Goal: Task Accomplishment & Management: Manage account settings

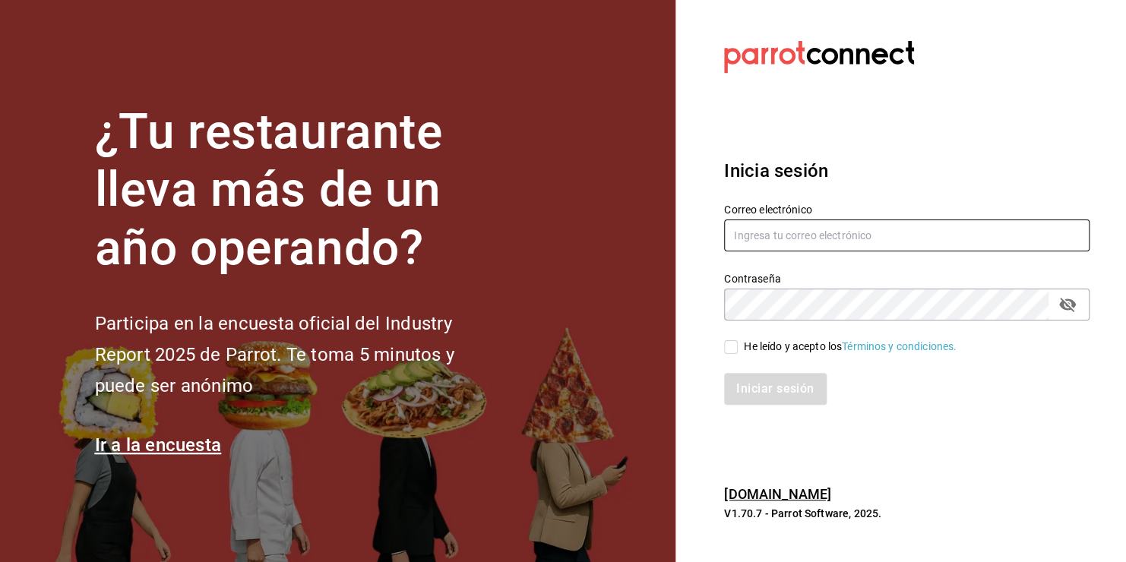
type input "[EMAIL_ADDRESS][DOMAIN_NAME]"
click at [732, 344] on input "He leído y acepto los Términos y condiciones." at bounding box center [731, 347] width 14 height 14
checkbox input "true"
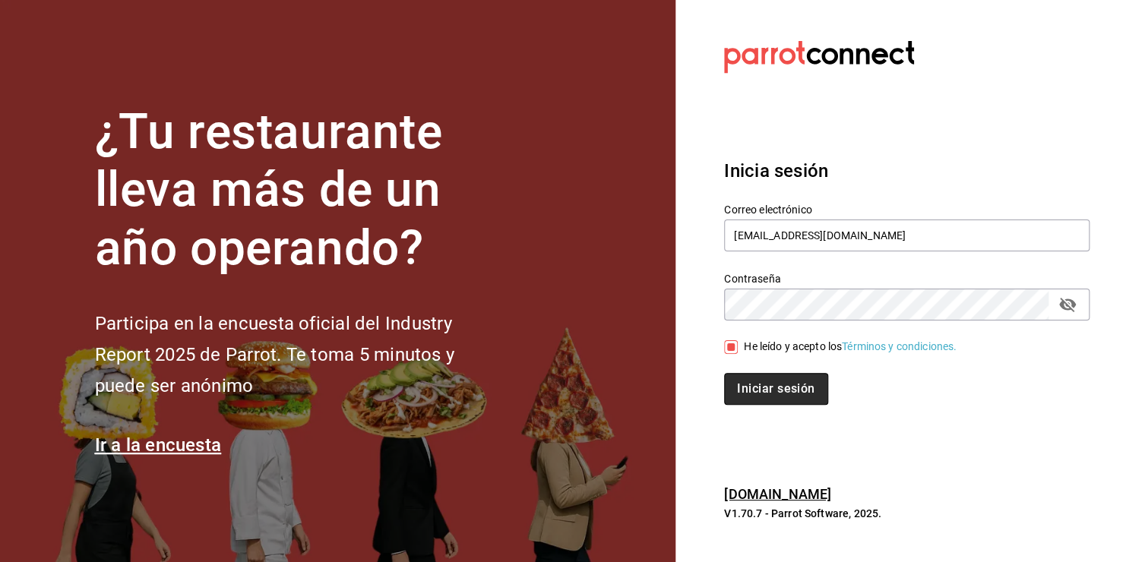
click at [770, 384] on button "Iniciar sesión" at bounding box center [775, 389] width 103 height 32
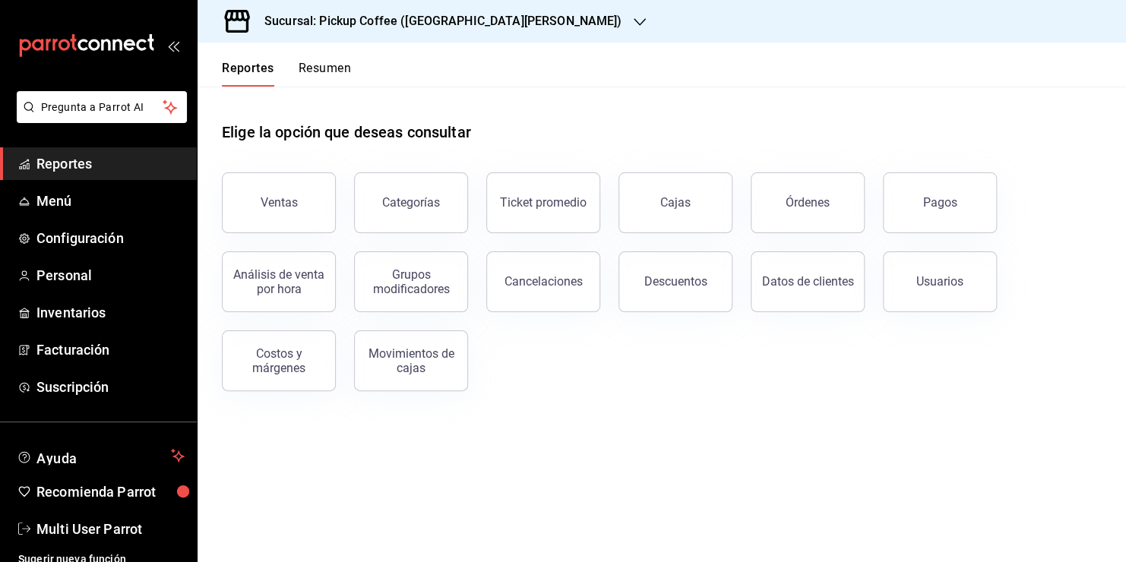
click at [634, 18] on icon "button" at bounding box center [640, 22] width 12 height 12
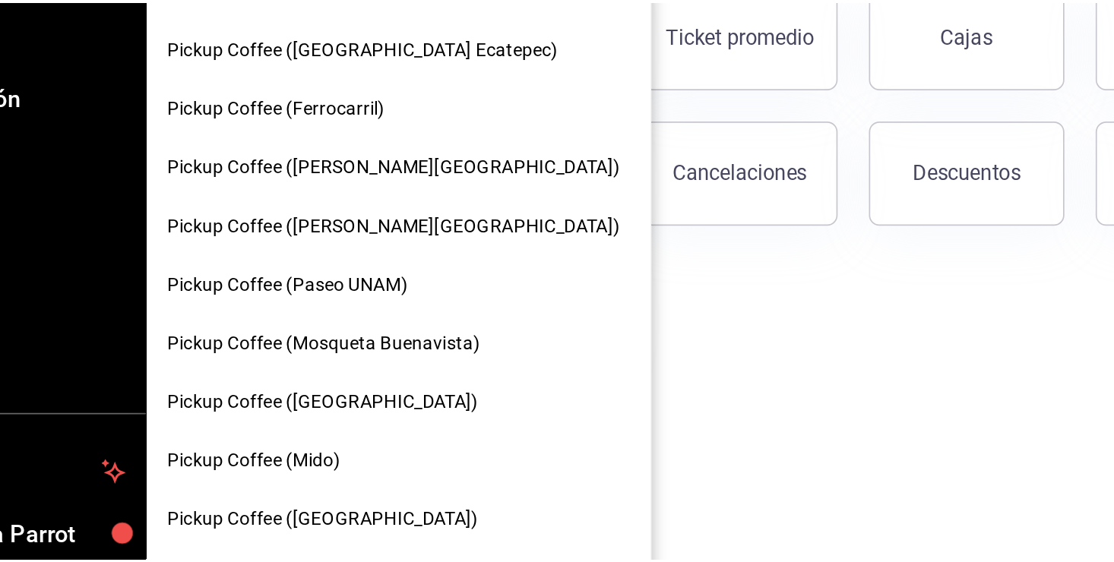
scroll to position [442, 0]
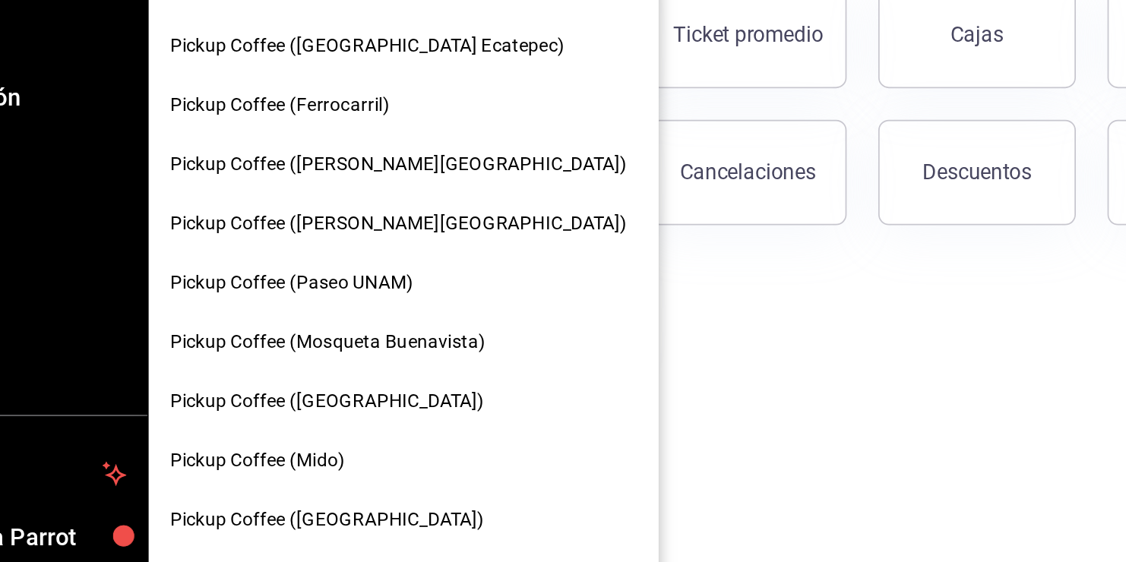
click at [317, 447] on div "Pickup Coffee (Mido)" at bounding box center [345, 448] width 270 height 16
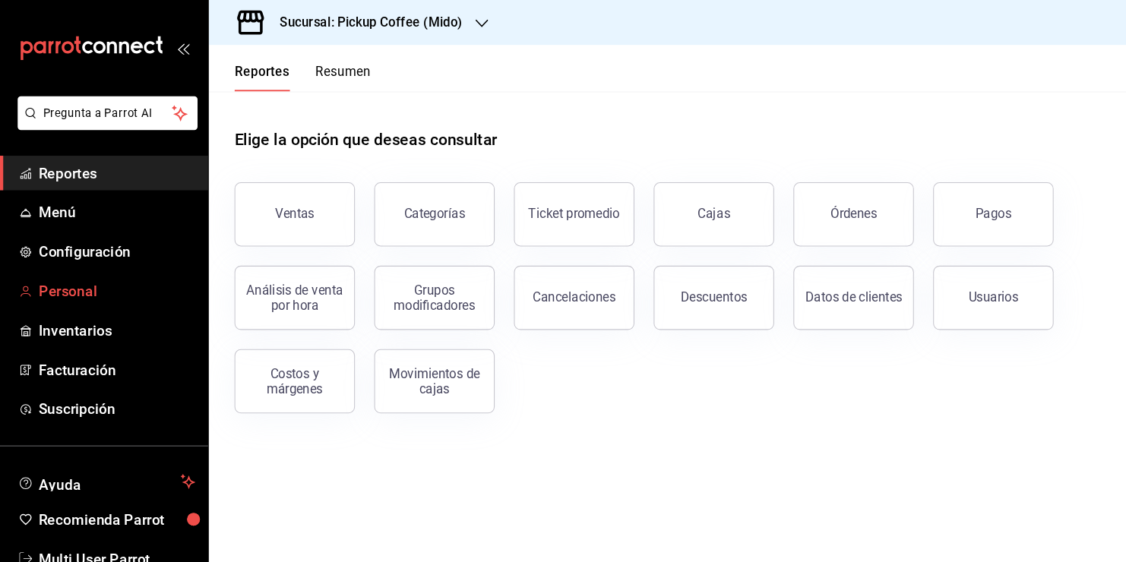
click at [128, 271] on span "Personal" at bounding box center [110, 275] width 148 height 21
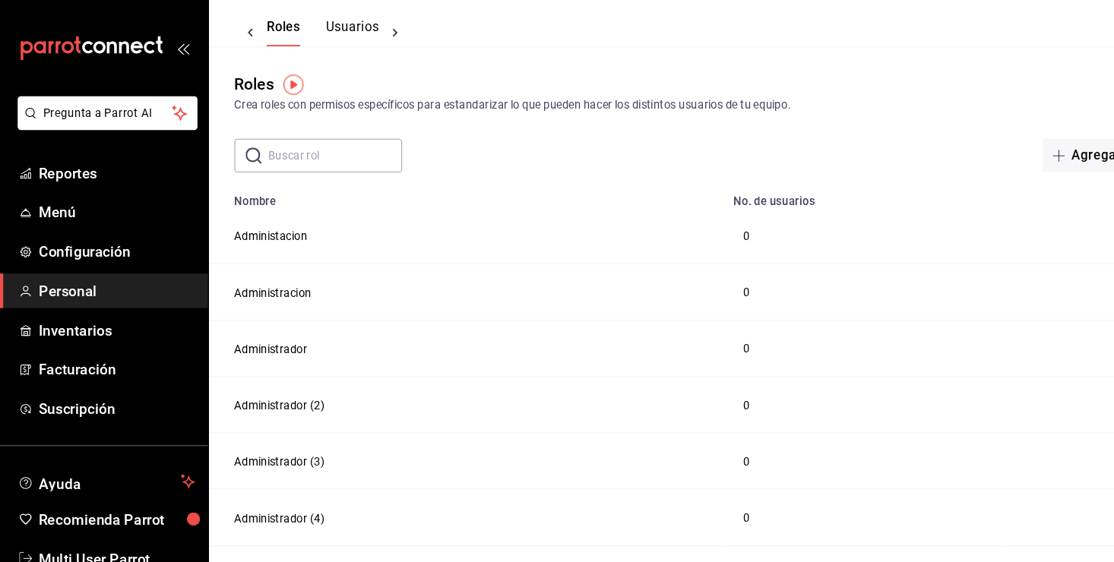
click at [346, 25] on button "Usuarios" at bounding box center [333, 31] width 50 height 26
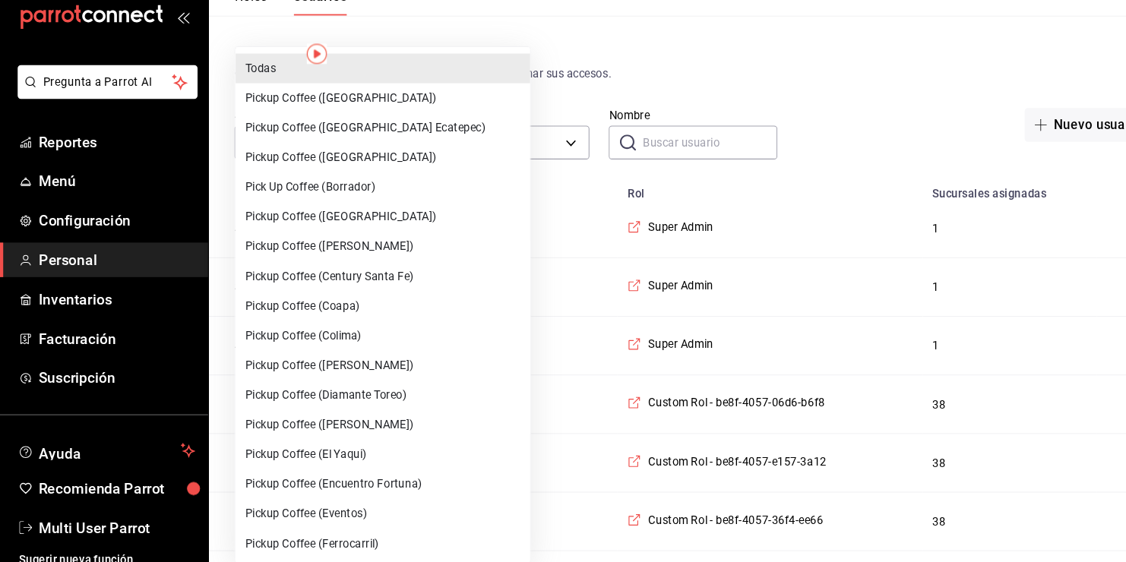
click at [498, 157] on div at bounding box center [563, 281] width 1126 height 562
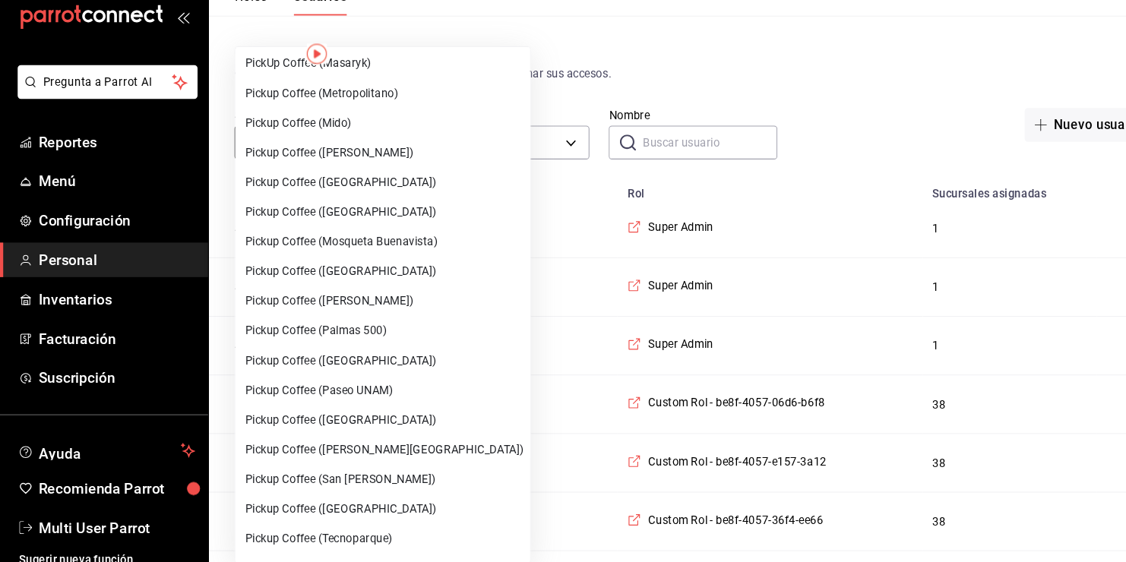
scroll to position [707, 0]
click at [356, 139] on li "Pickup Coffee (Mido)" at bounding box center [362, 146] width 279 height 28
type input "dd68ea6f-c87c-438a-abe6-4df2ad6a8b46"
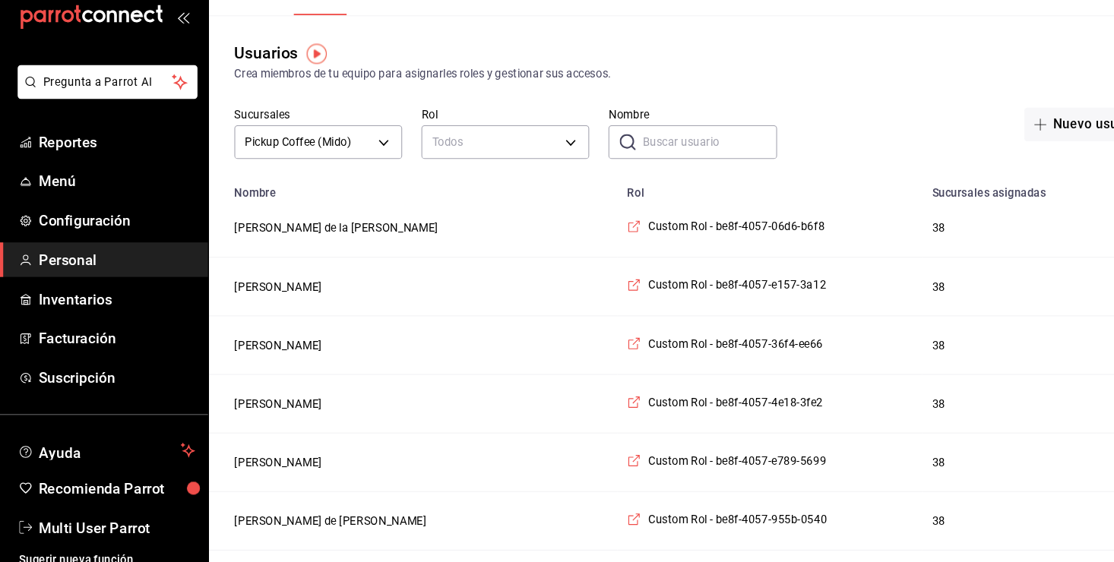
click at [629, 172] on input "Nombre" at bounding box center [671, 164] width 127 height 30
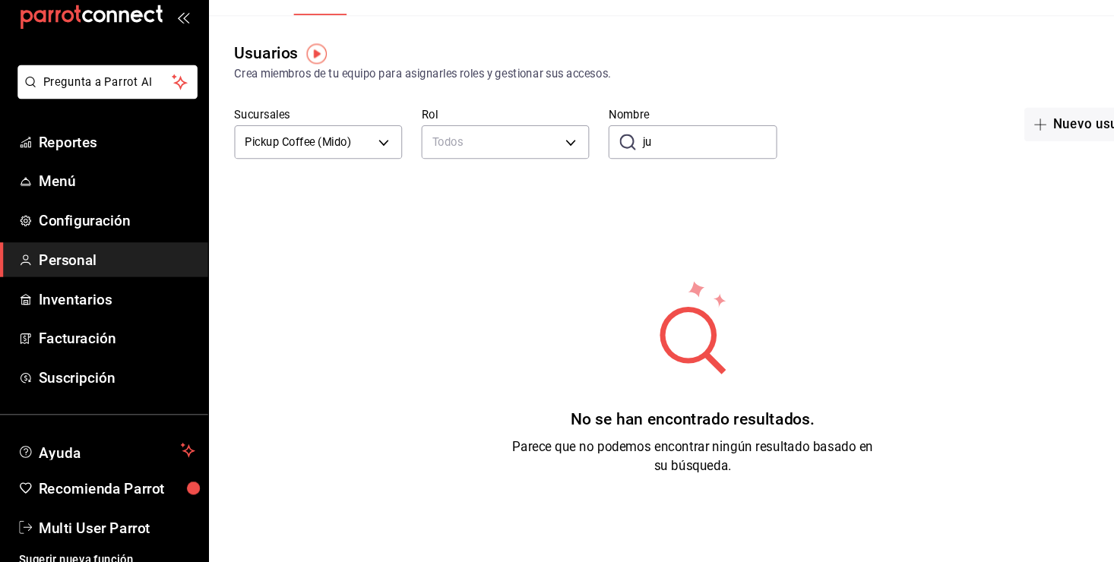
type input "j"
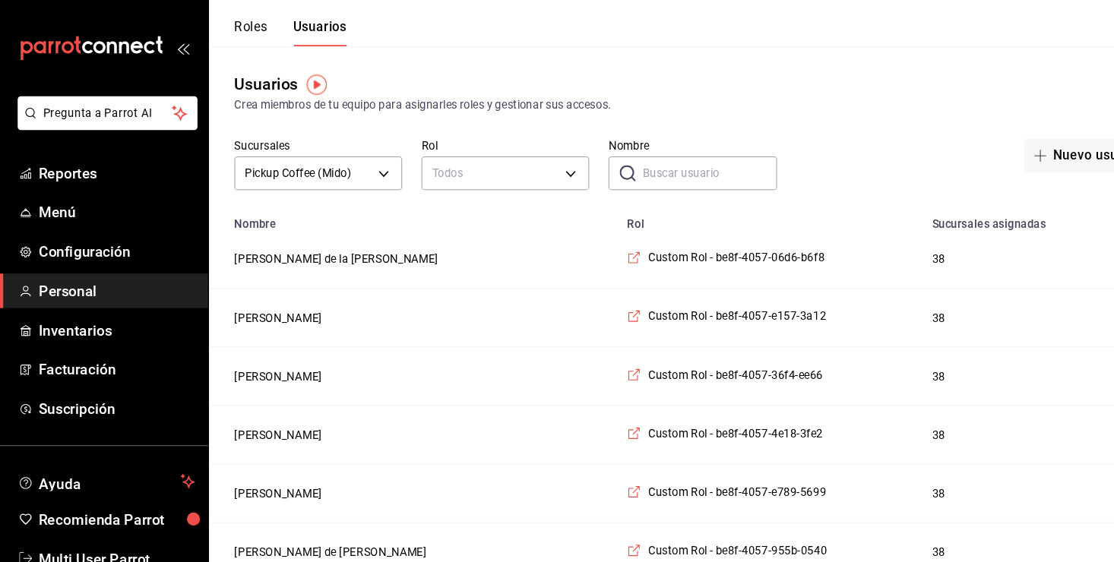
click at [345, 40] on header "Roles Usuarios" at bounding box center [656, 22] width 916 height 44
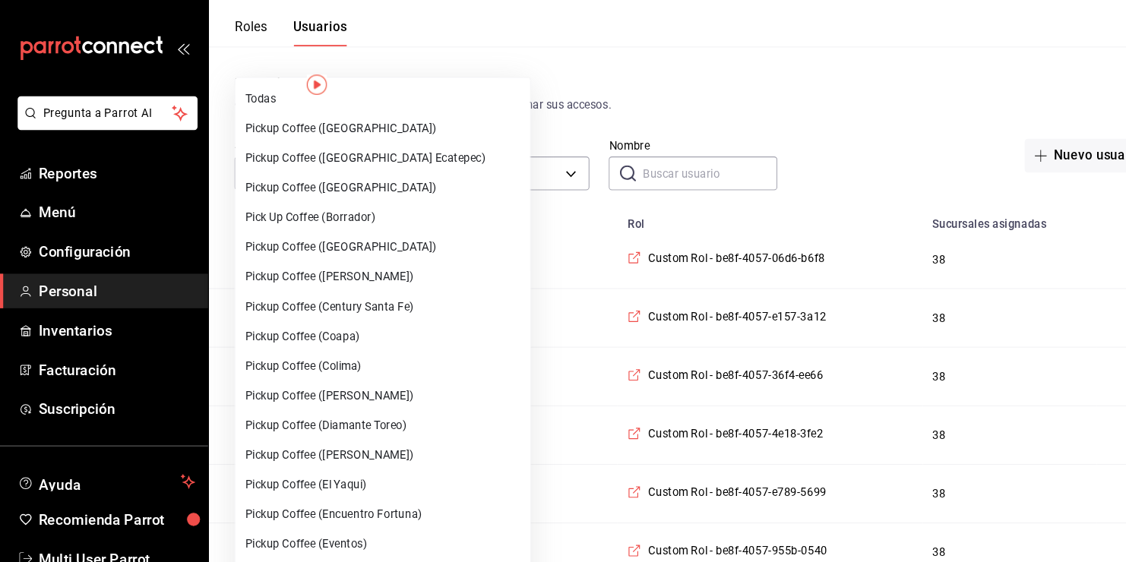
click at [316, 100] on li "Todas" at bounding box center [362, 94] width 279 height 28
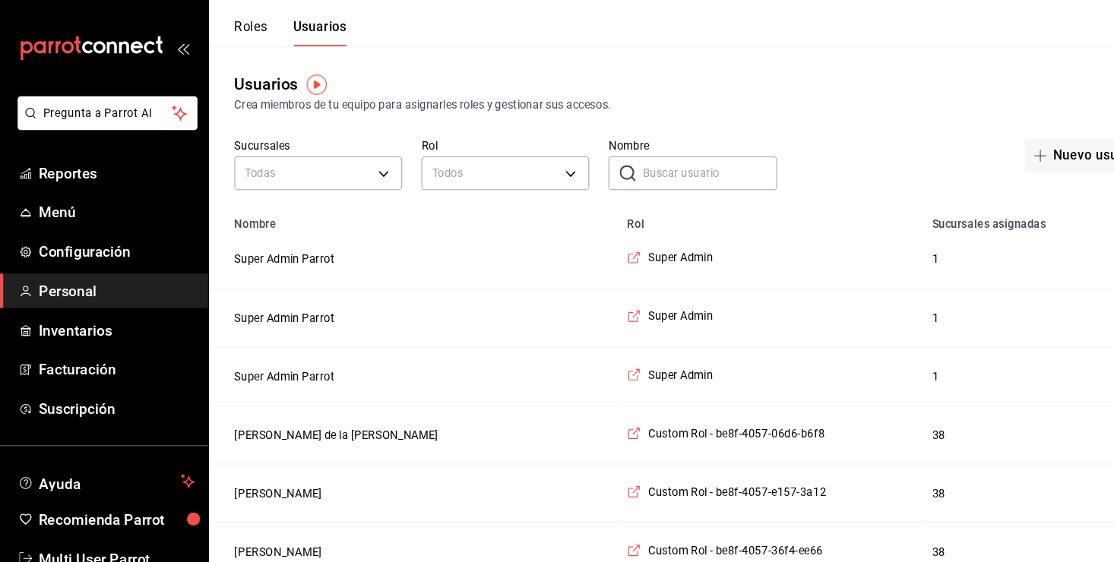
click at [644, 176] on input "Nombre" at bounding box center [671, 164] width 127 height 30
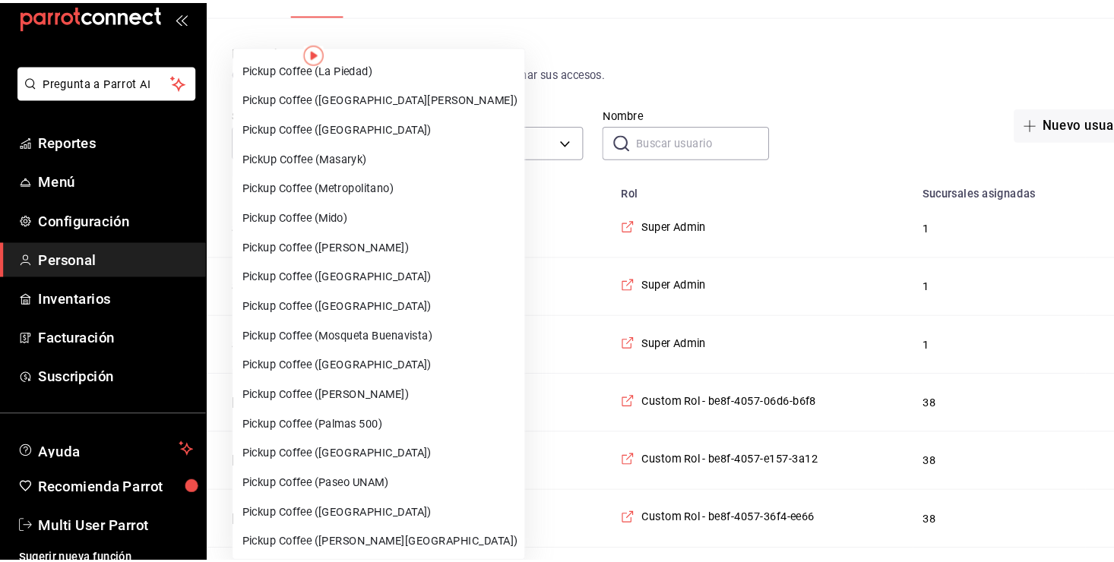
scroll to position [617, 0]
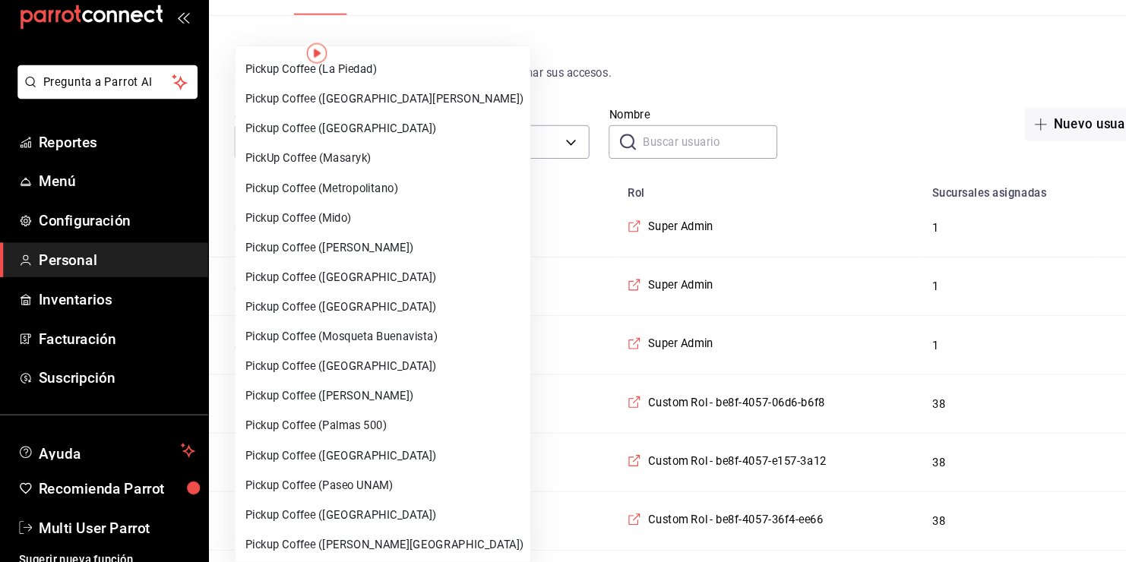
click at [330, 239] on li "Pickup Coffee (Mido)" at bounding box center [362, 236] width 279 height 28
type input "dd68ea6f-c87c-438a-abe6-4df2ad6a8b46"
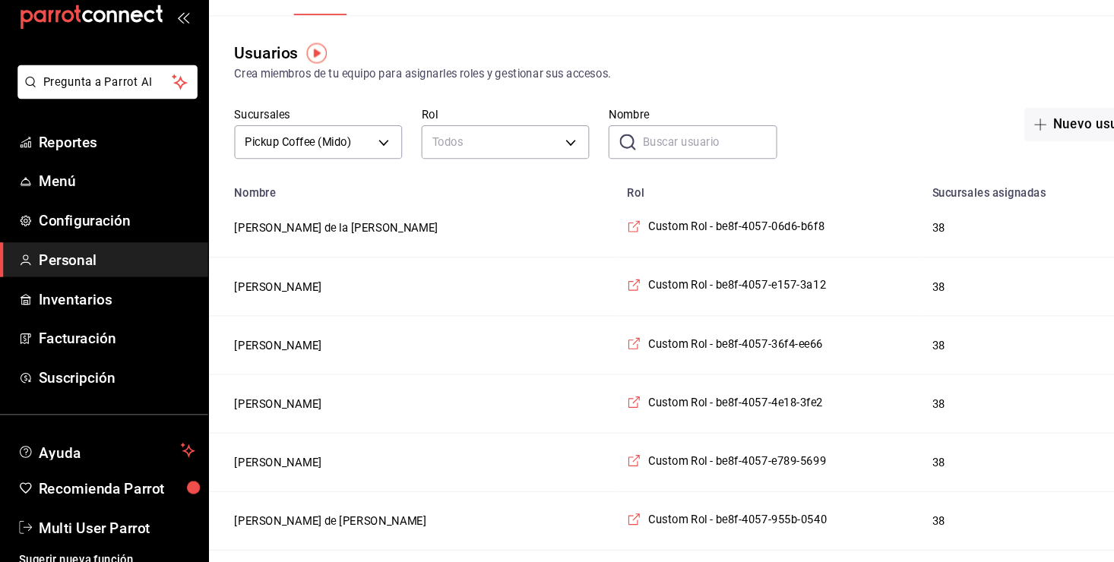
click at [634, 168] on input "Nombre" at bounding box center [671, 164] width 127 height 30
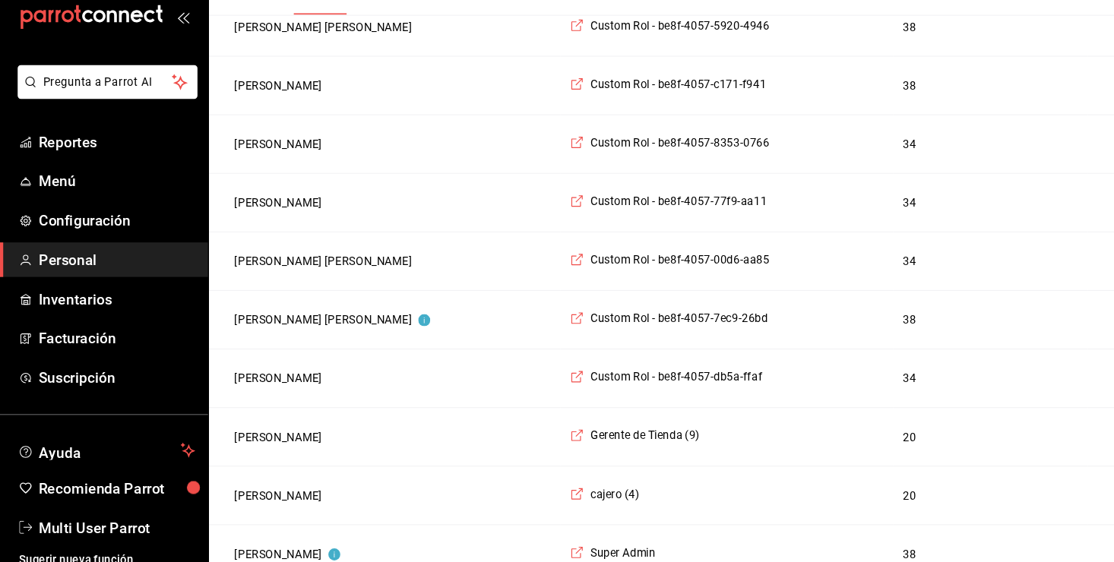
scroll to position [318, 0]
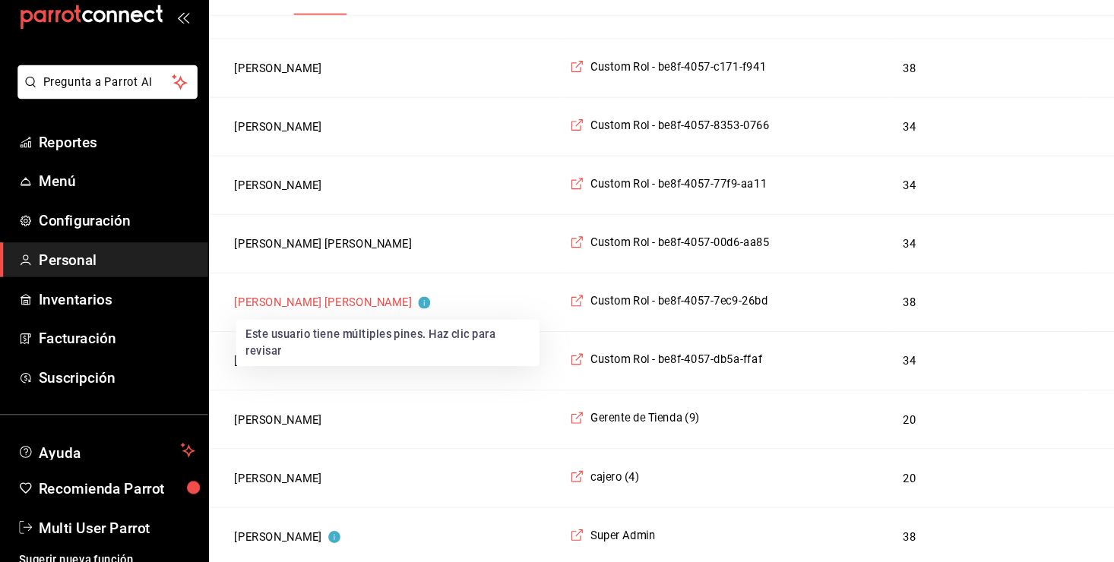
type input "[PERSON_NAME]"
click at [314, 315] on button "[PERSON_NAME] [PERSON_NAME]" at bounding box center [314, 315] width 185 height 15
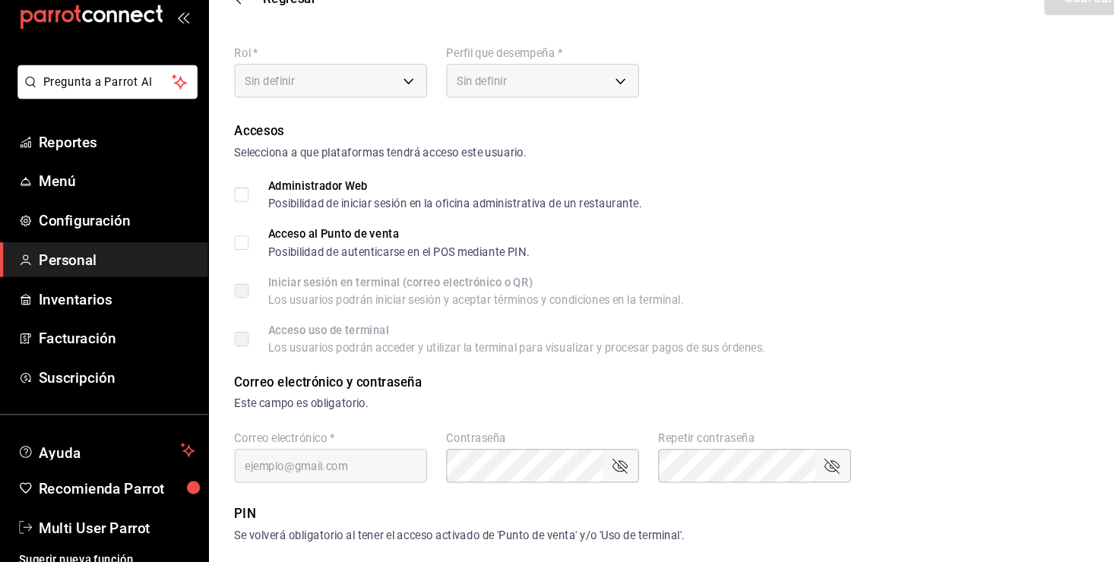
scroll to position [318, 0]
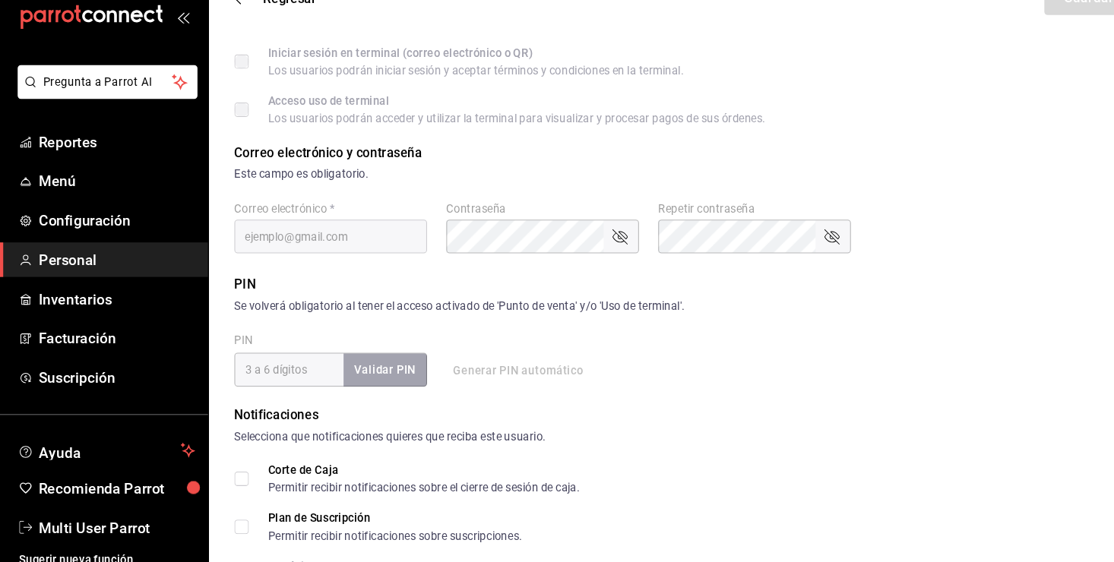
type input "[PERSON_NAME]"
checkbox input "true"
type input "[PERSON_NAME][EMAIL_ADDRESS][PERSON_NAME][DOMAIN_NAME]"
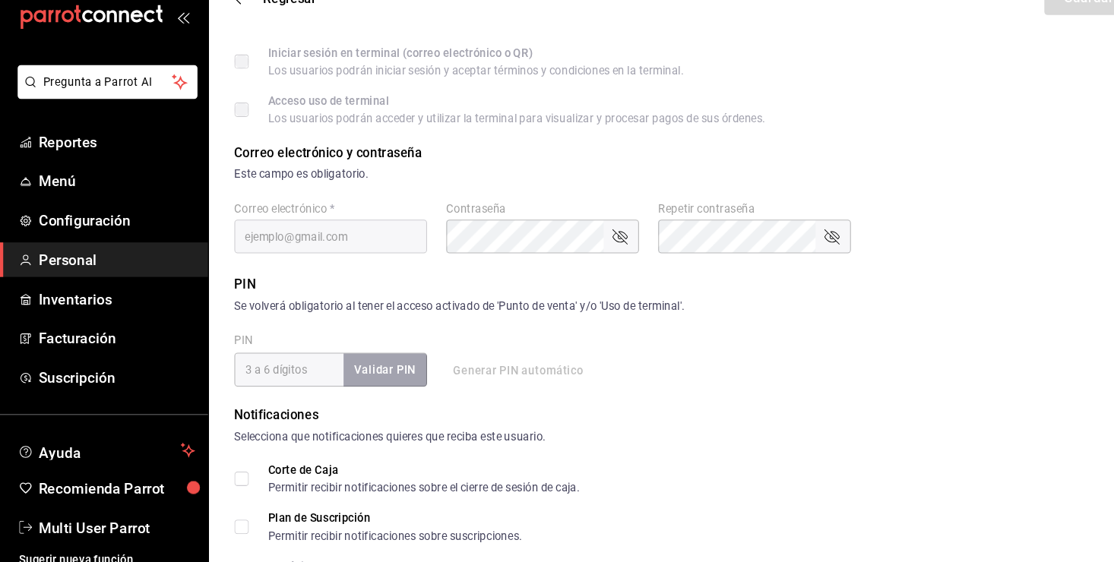
type input "7166"
checkbox input "true"
type input "6064945b-533b-4cc3-b78c-c2465d2f0329"
type input "UNDEFINED"
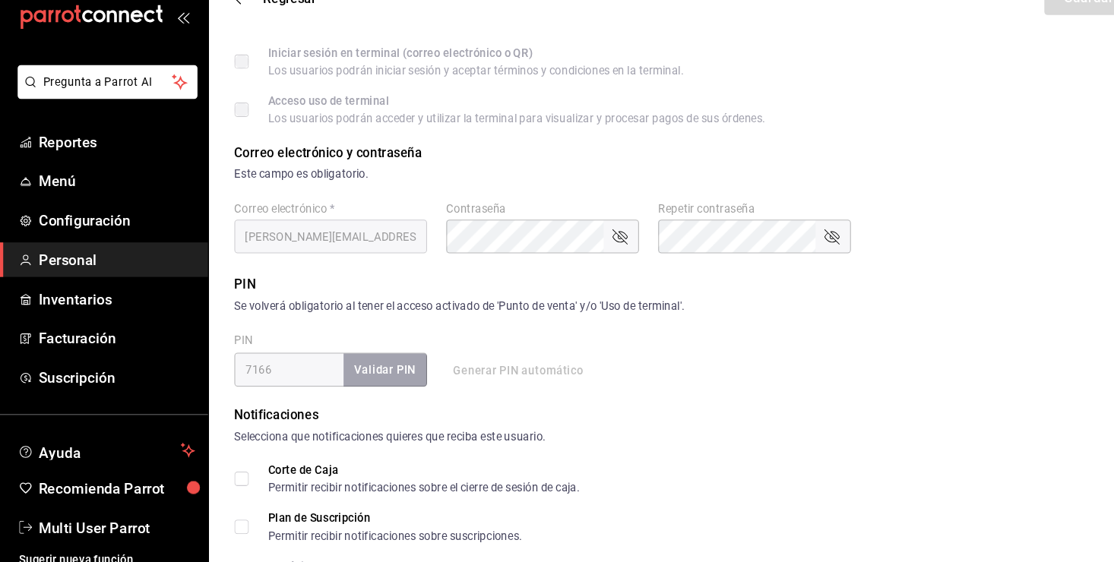
checkbox input "true"
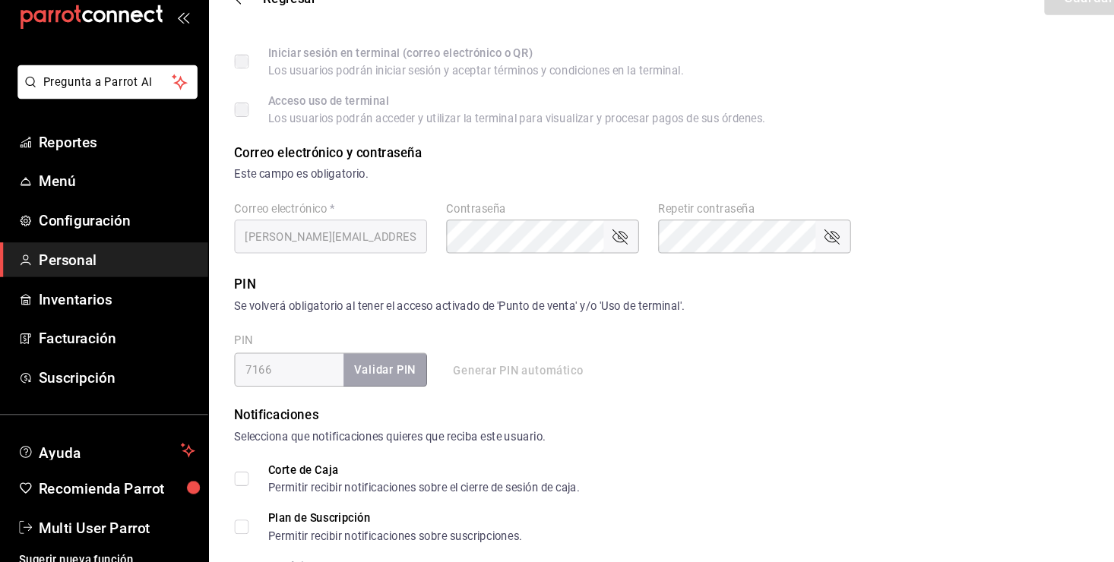
checkbox input "true"
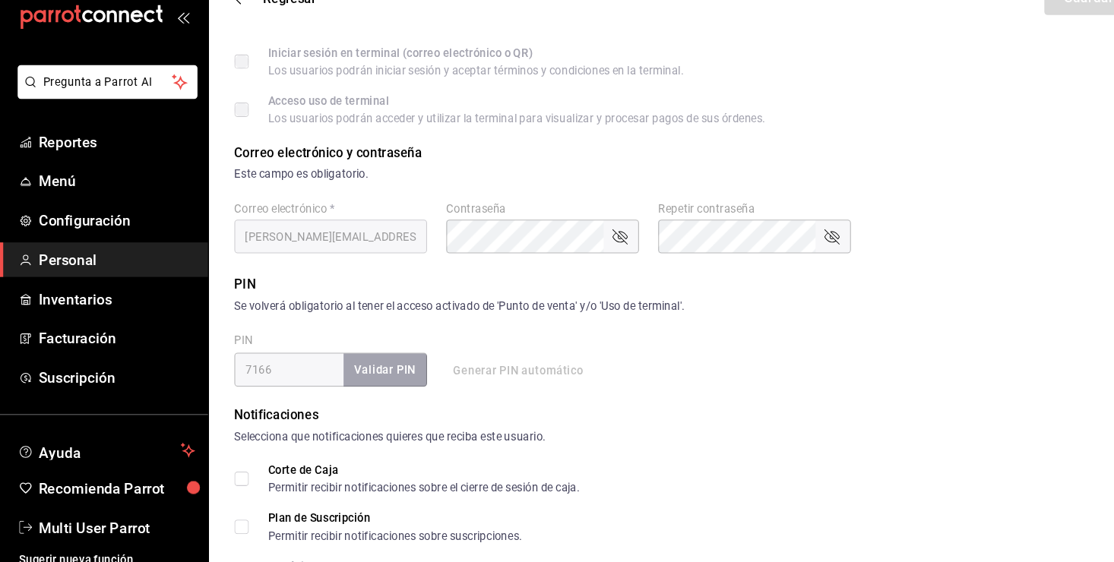
checkbox input "true"
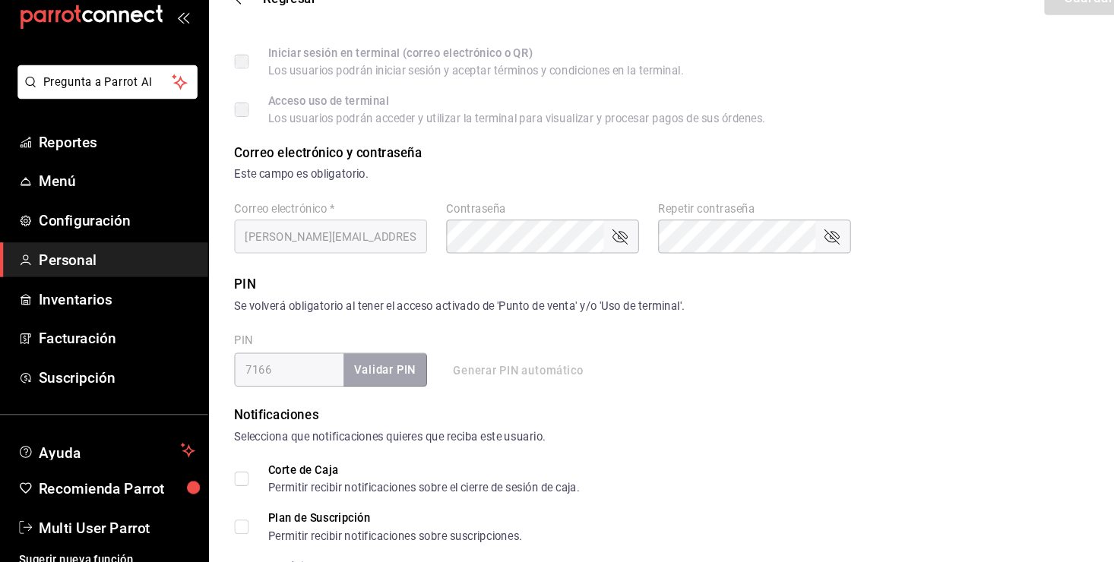
checkbox input "true"
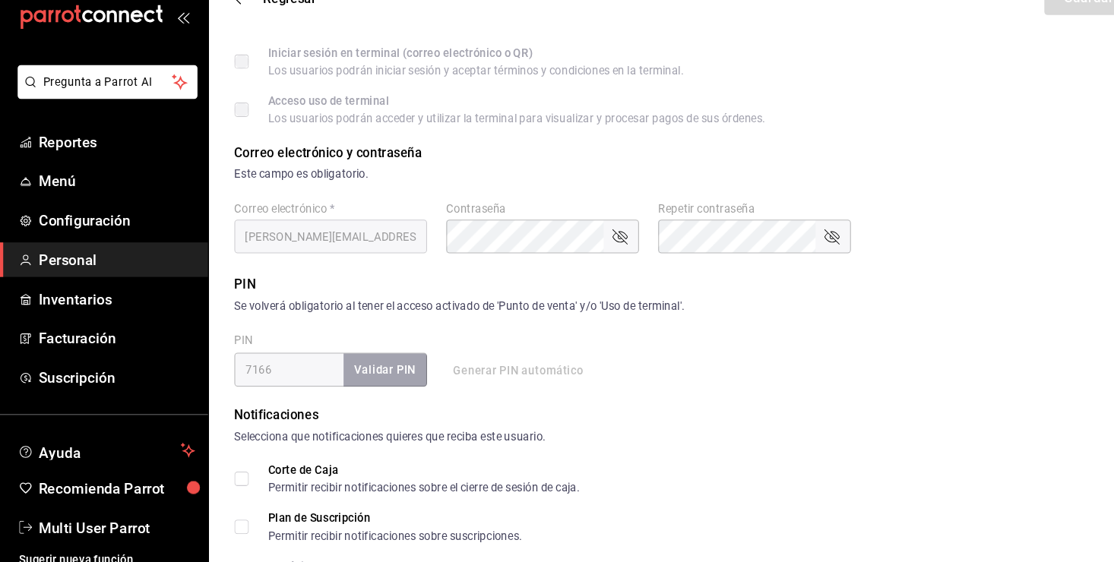
checkbox input "true"
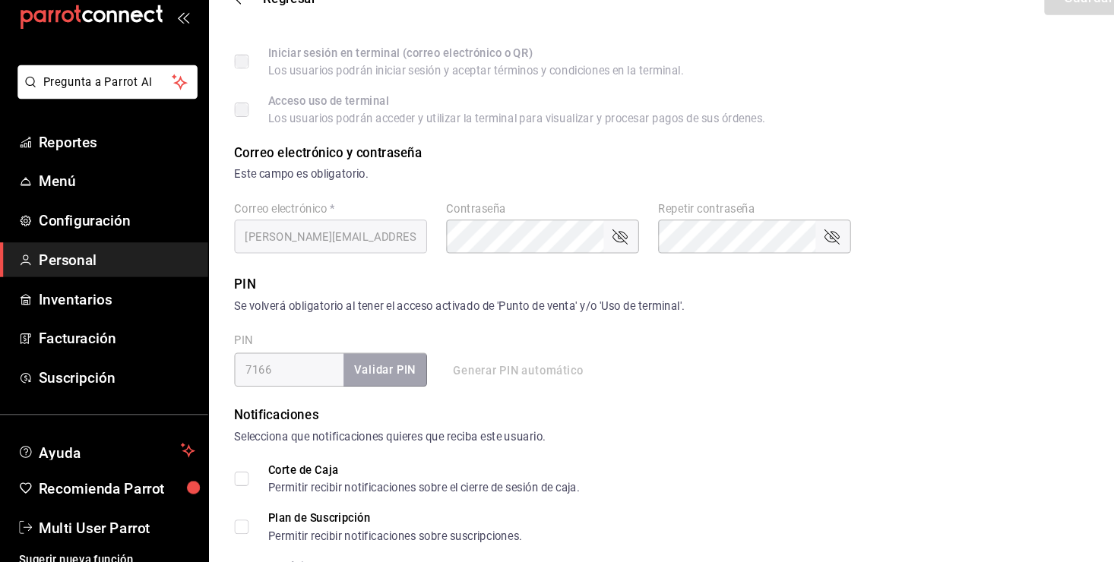
checkbox input "true"
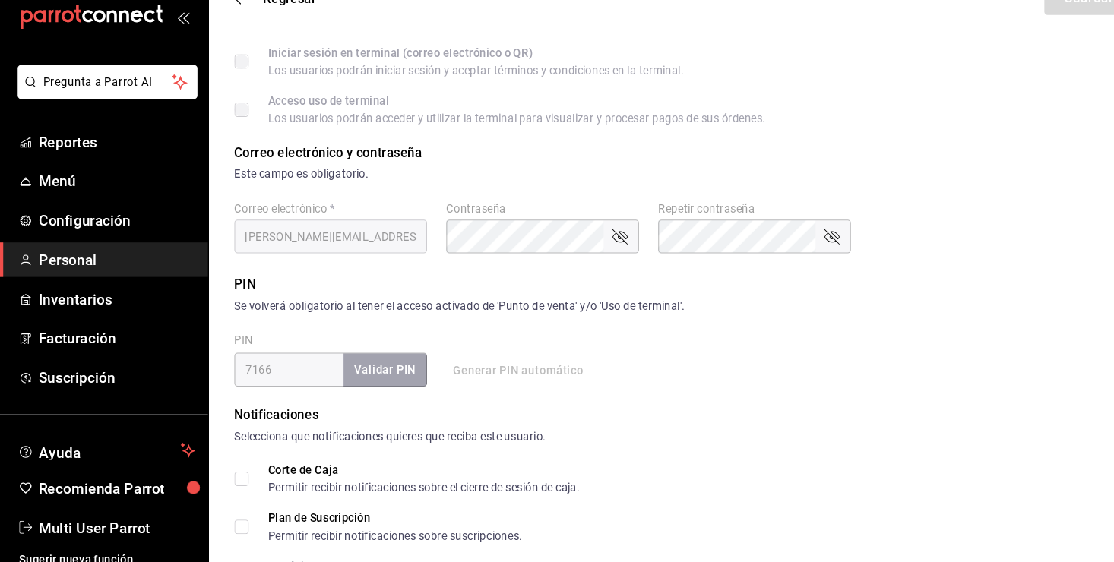
checkbox input "true"
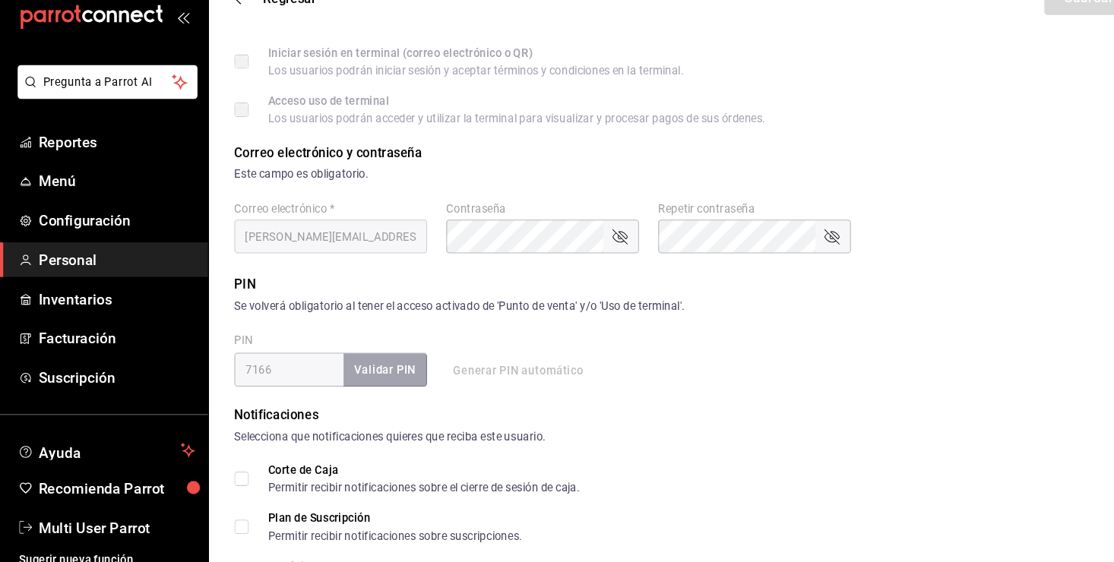
checkbox input "true"
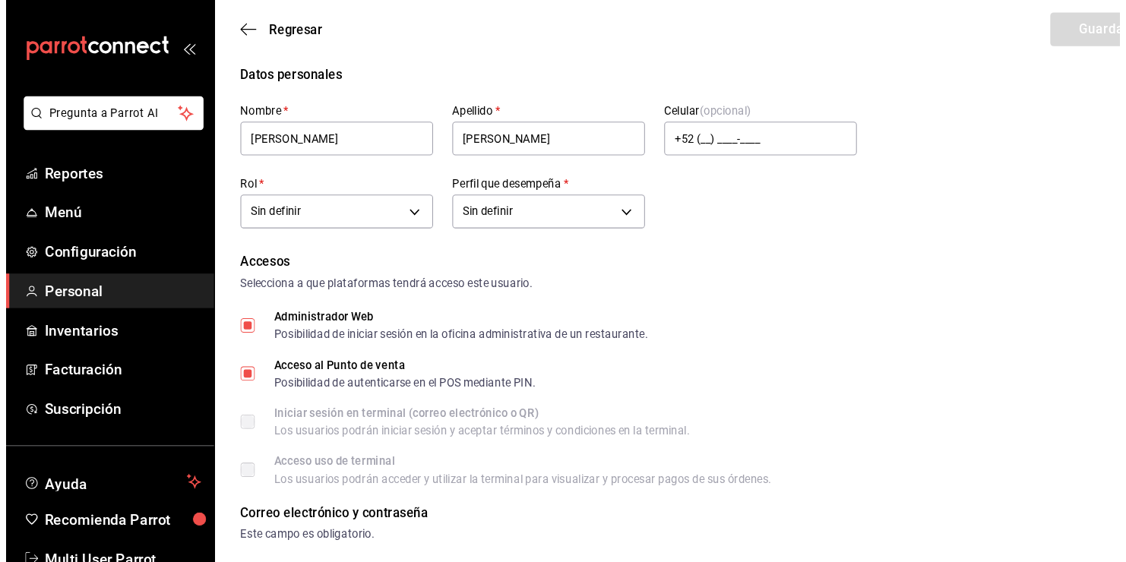
scroll to position [0, 0]
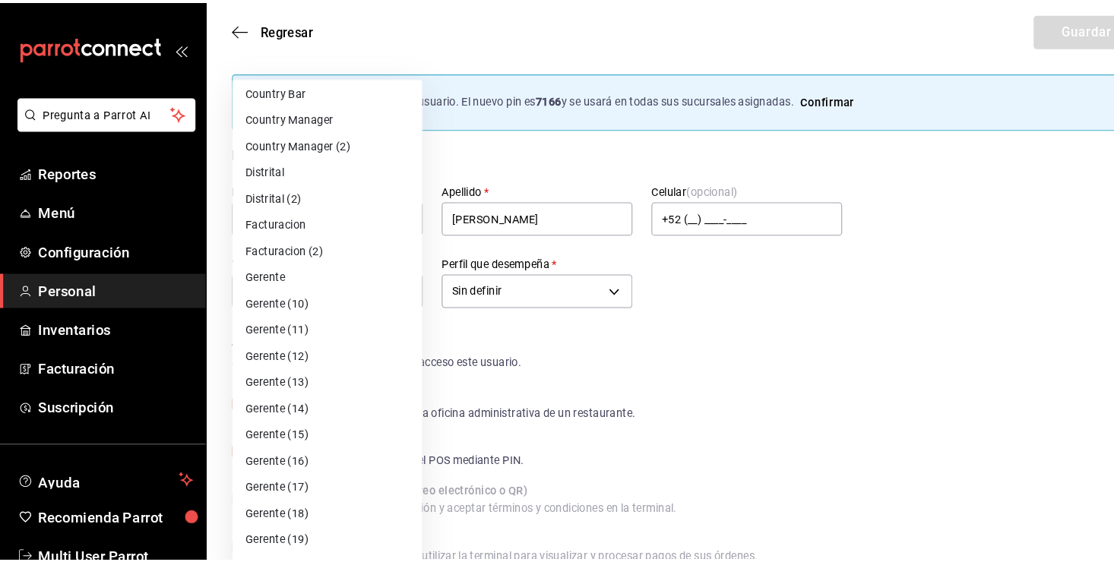
scroll to position [1312, 0]
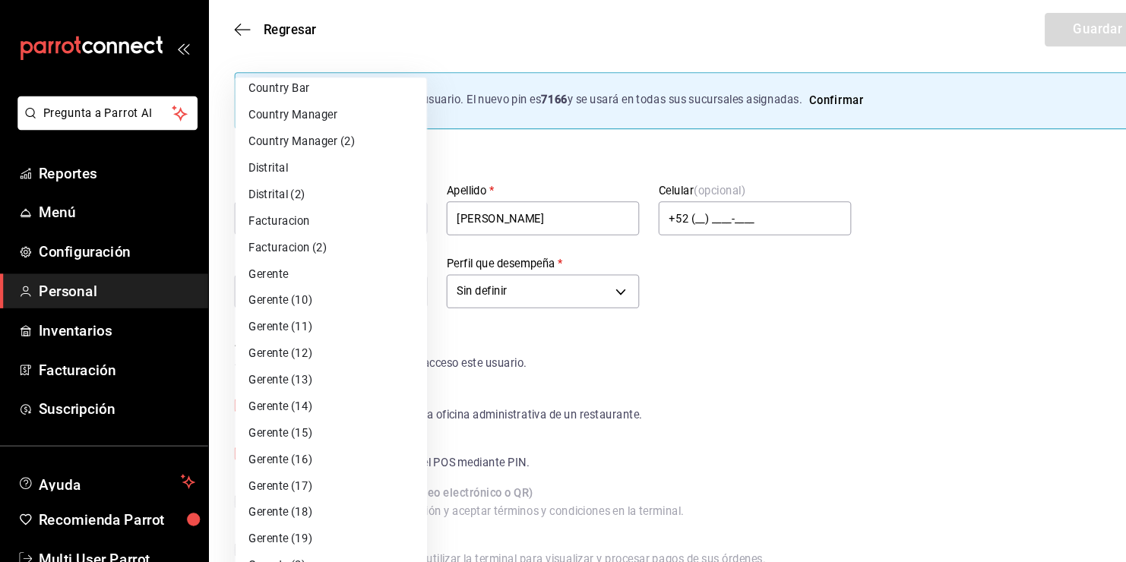
click at [336, 260] on li "Gerente" at bounding box center [313, 259] width 181 height 25
type input "51d56b37-0e4e-4127-a43f-499eb1d48f78"
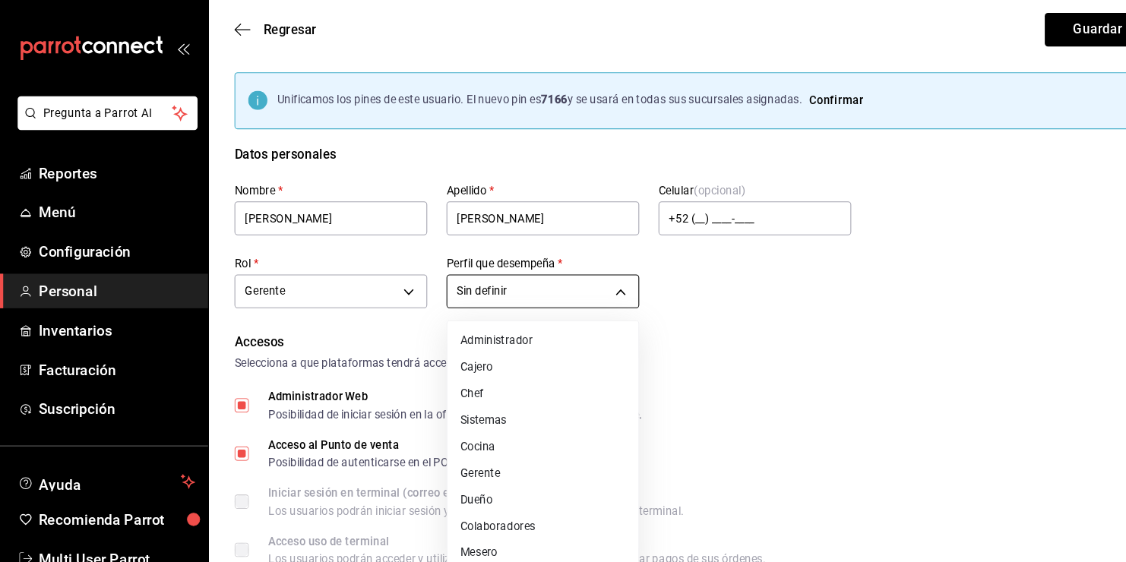
click at [519, 445] on li "Gerente" at bounding box center [513, 447] width 181 height 25
type input "MANAGER"
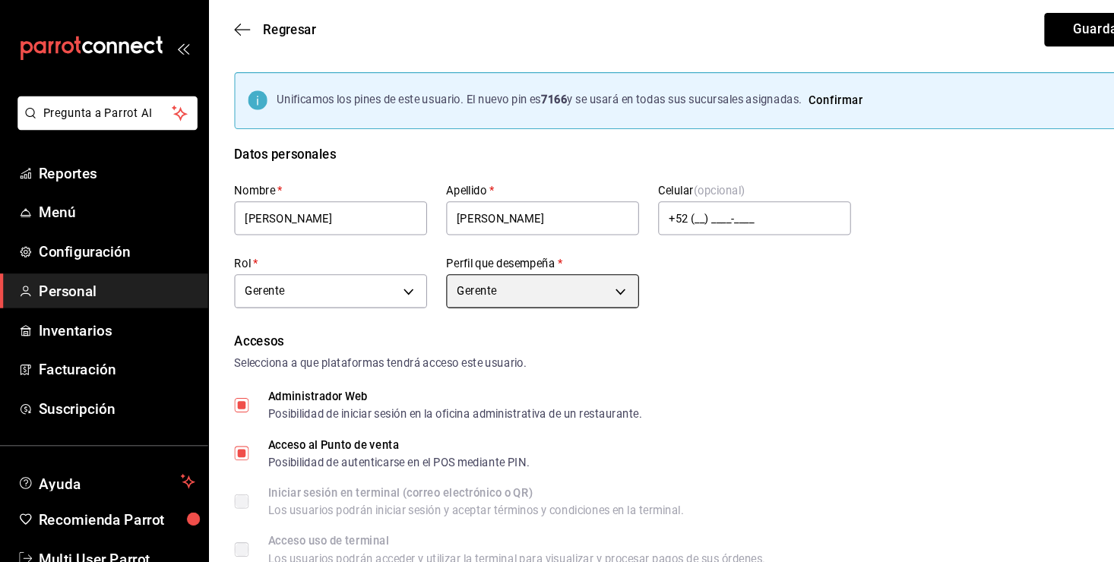
scroll to position [128, 0]
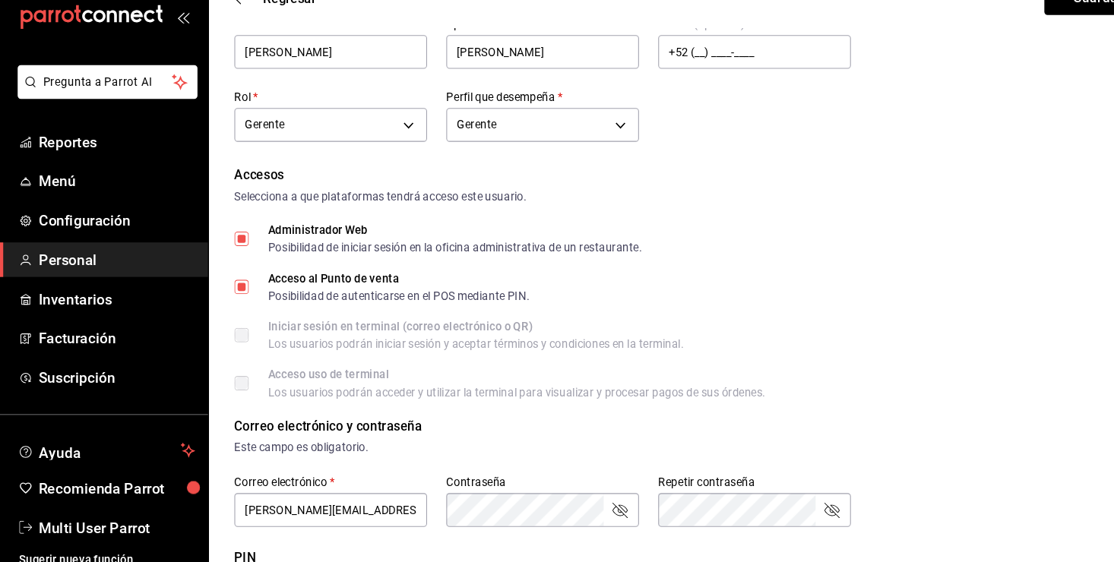
click at [229, 257] on input "Administrador Web Posibilidad de iniciar sesión en la oficina administrativa de…" at bounding box center [229, 256] width 14 height 14
checkbox input "false"
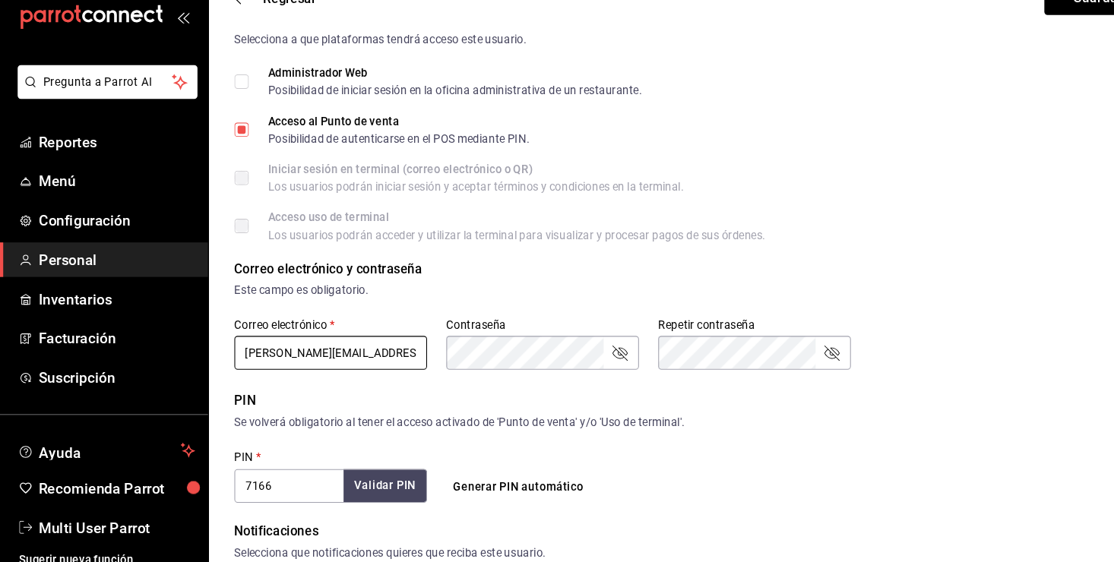
drag, startPoint x: 391, startPoint y: 362, endPoint x: 201, endPoint y: 359, distance: 190.0
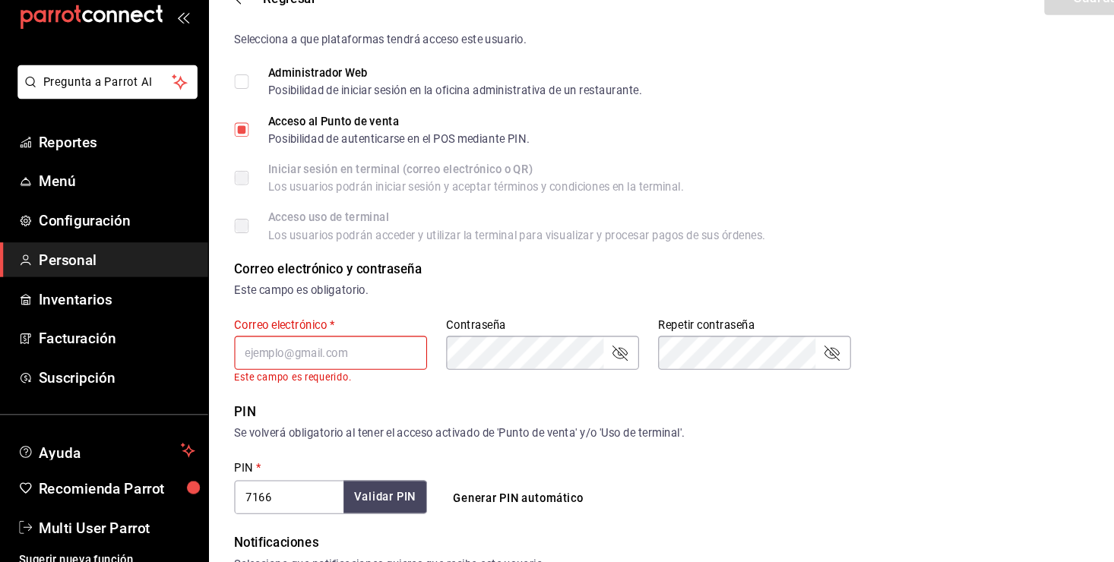
click at [397, 420] on div "PIN" at bounding box center [656, 420] width 868 height 18
click at [356, 364] on input "text" at bounding box center [313, 364] width 182 height 32
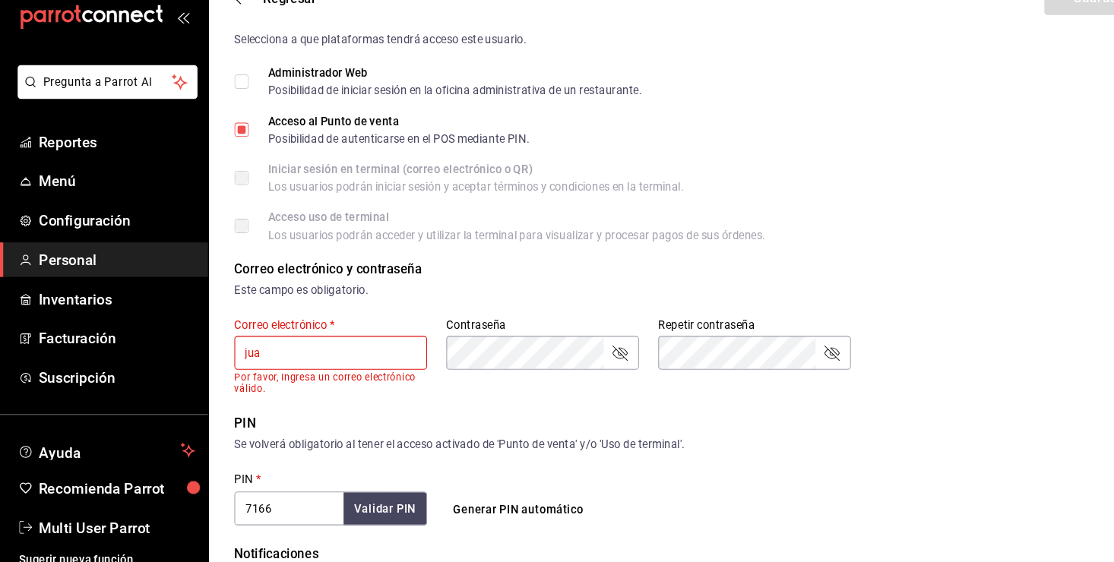
type input "[PERSON_NAME][EMAIL_ADDRESS][PERSON_NAME][DOMAIN_NAME]"
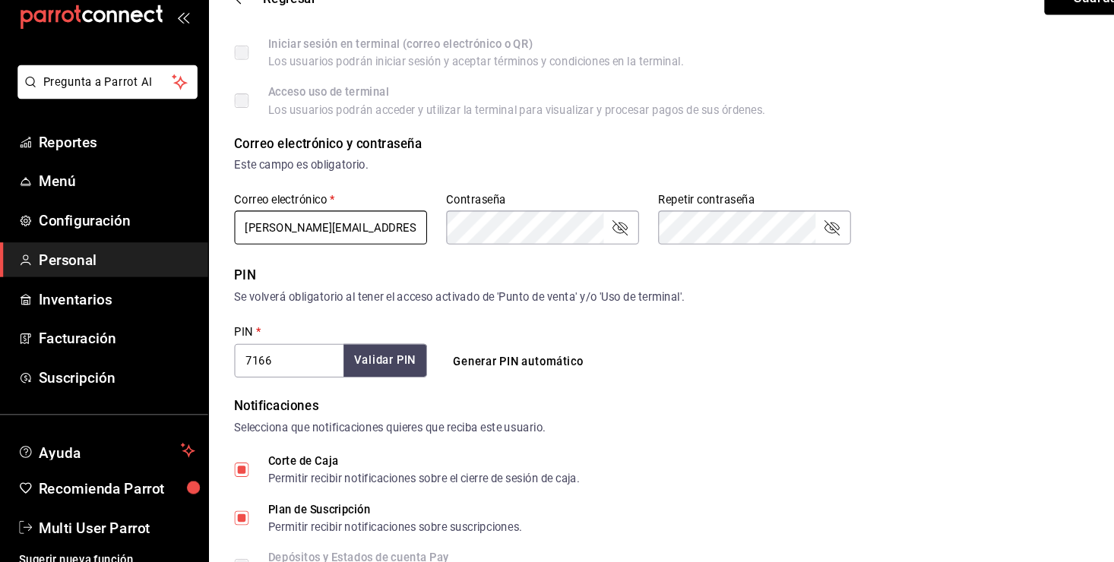
scroll to position [402, 0]
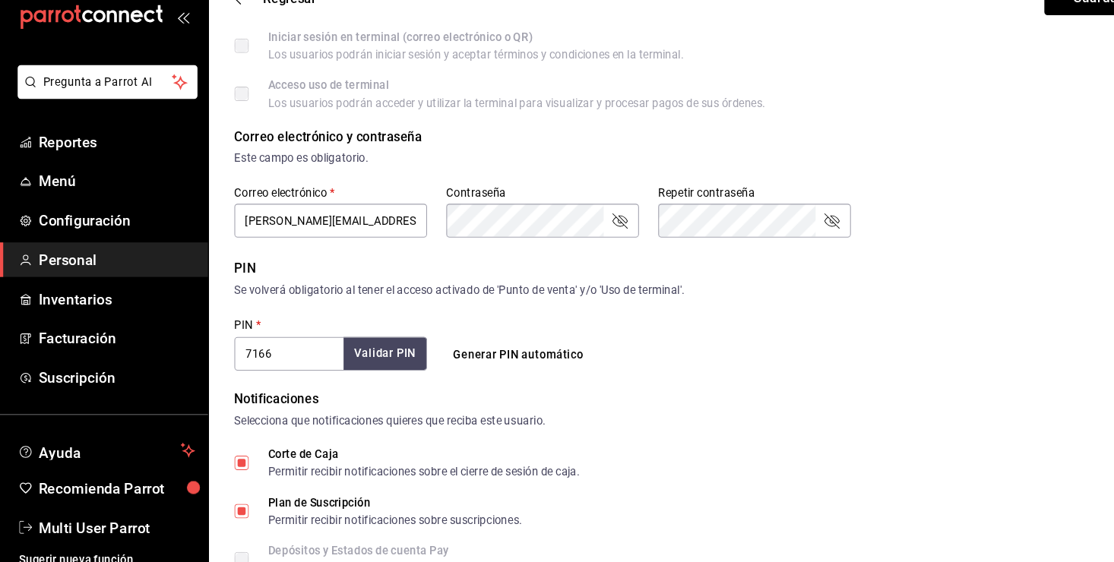
click at [296, 364] on input "7166" at bounding box center [273, 365] width 103 height 32
type input "7"
checkbox input "false"
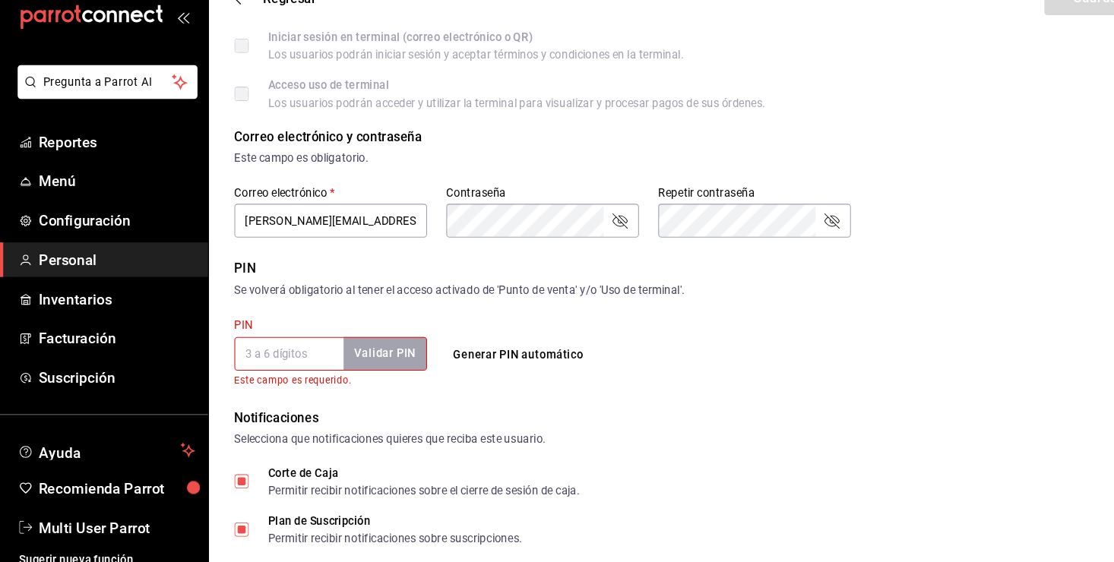
checkbox input "true"
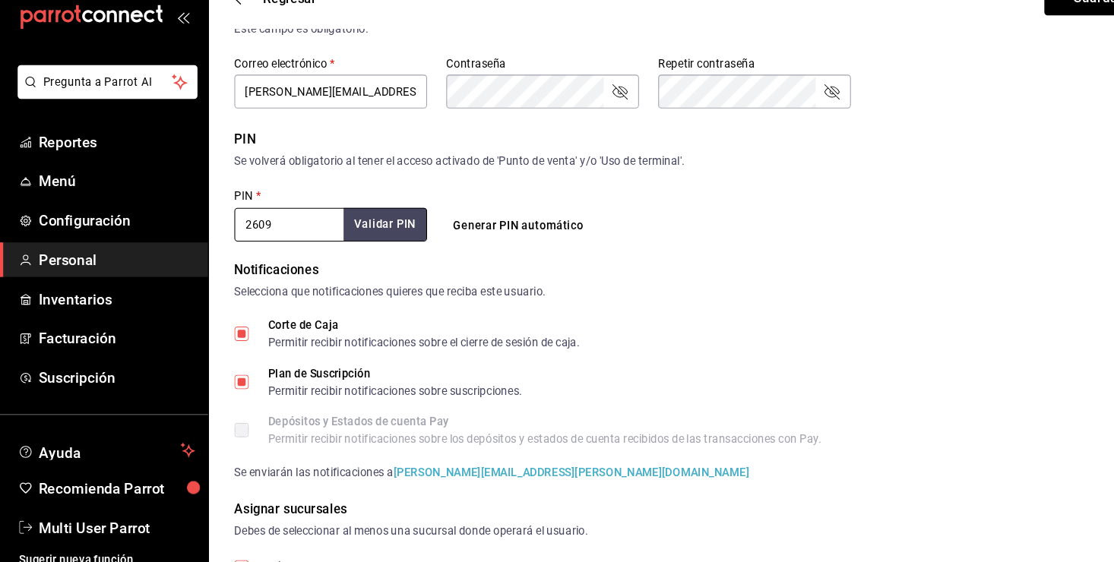
scroll to position [526, 0]
type input "2609"
click at [233, 340] on input "Corte de Caja Permitir recibir notificaciones sobre el cierre de sesión de caja." at bounding box center [229, 344] width 14 height 14
checkbox input "false"
click at [224, 388] on input "Plan de Suscripción Permitir recibir notificaciones sobre suscripciones." at bounding box center [229, 390] width 14 height 14
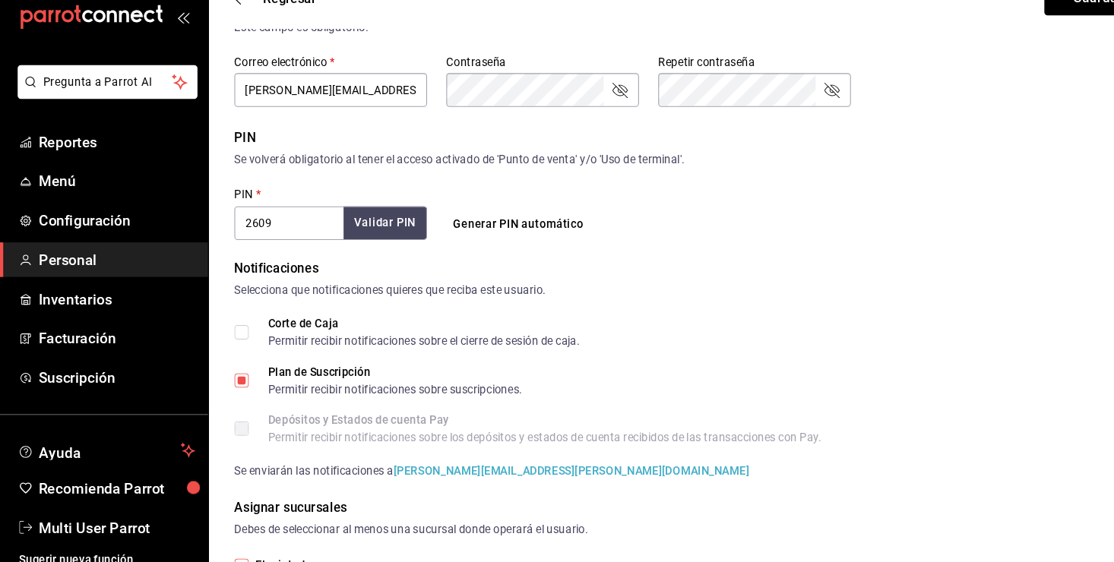
checkbox input "false"
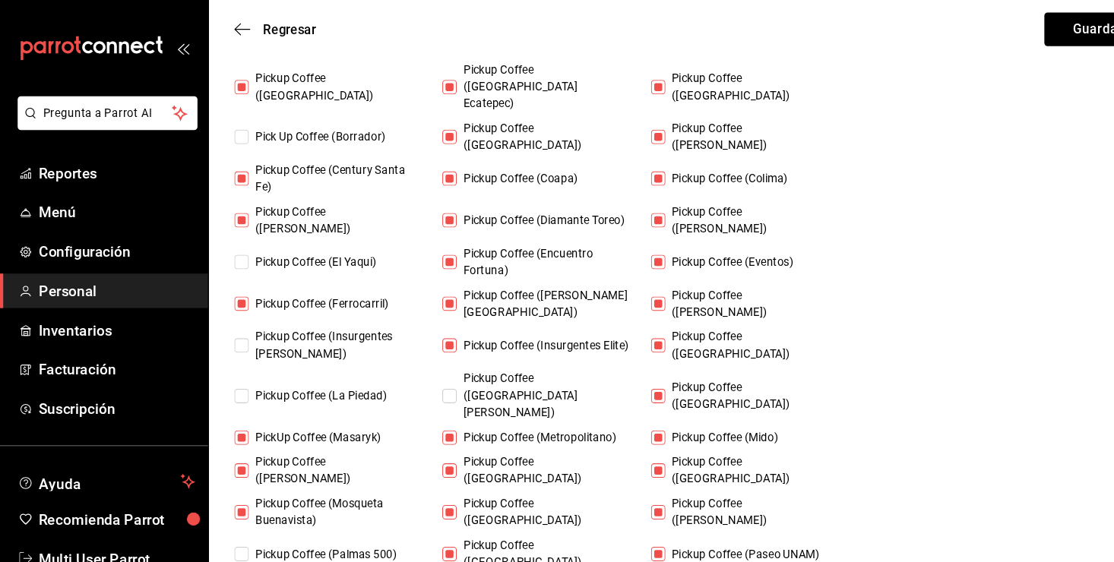
scroll to position [970, 0]
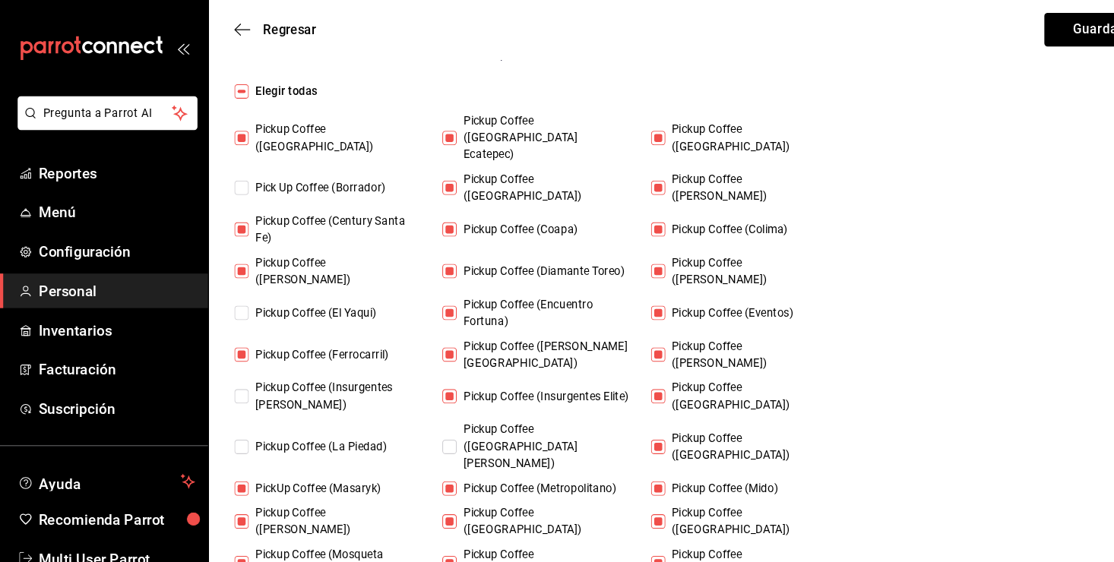
click at [229, 85] on input "Elegir todas" at bounding box center [229, 87] width 14 height 14
checkbox input "true"
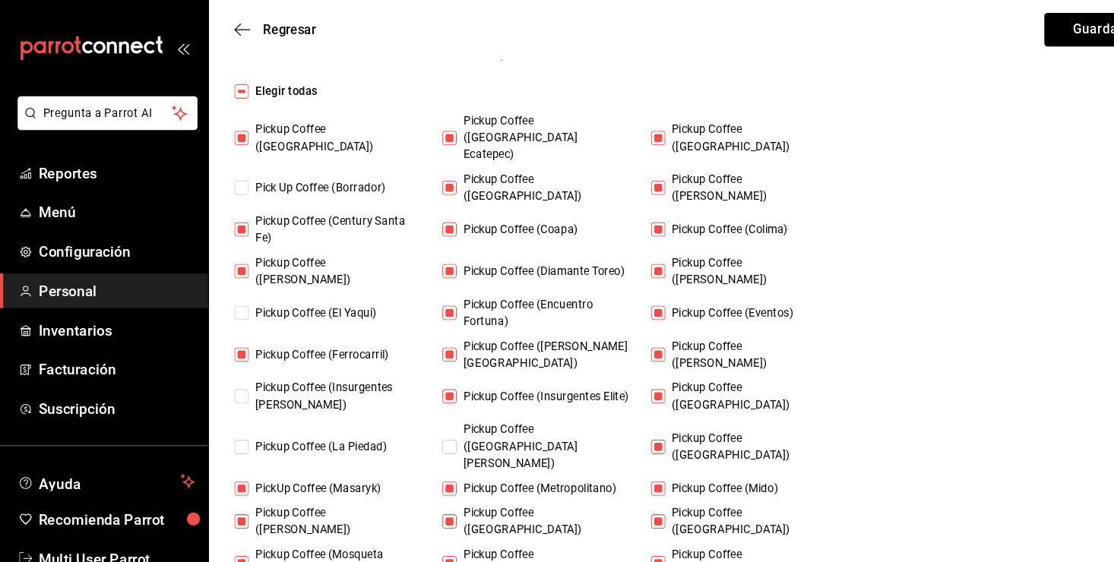
checkbox input "true"
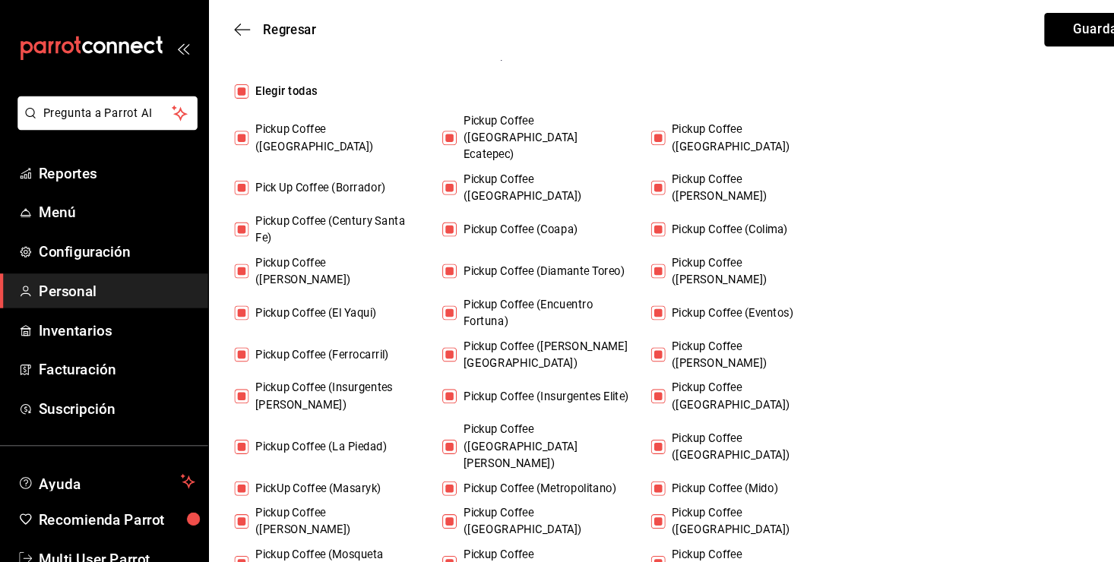
click at [229, 85] on input "Elegir todas" at bounding box center [229, 87] width 14 height 14
checkbox input "false"
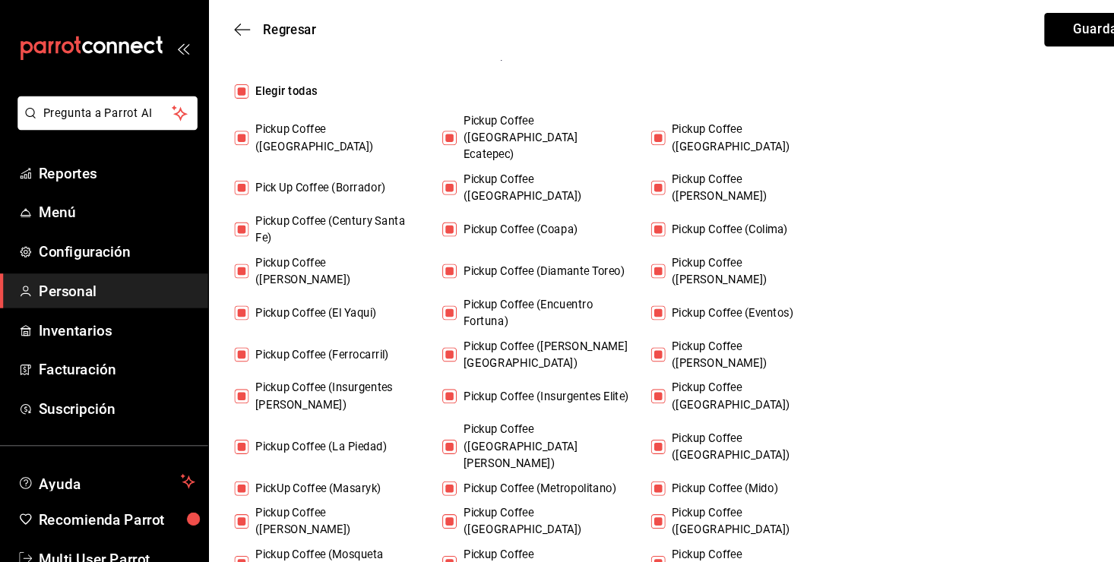
checkbox input "false"
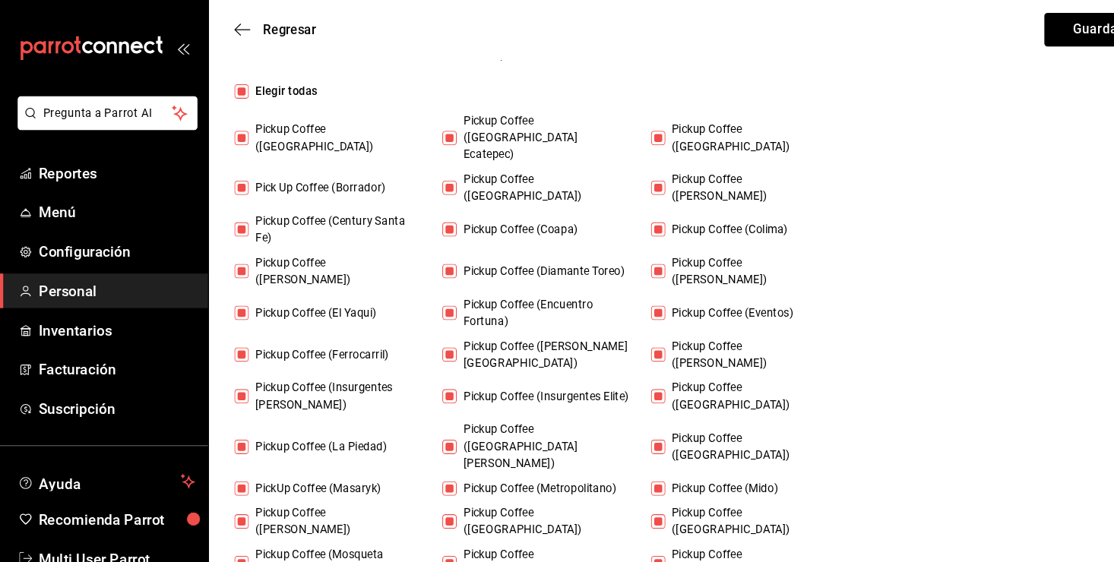
checkbox input "false"
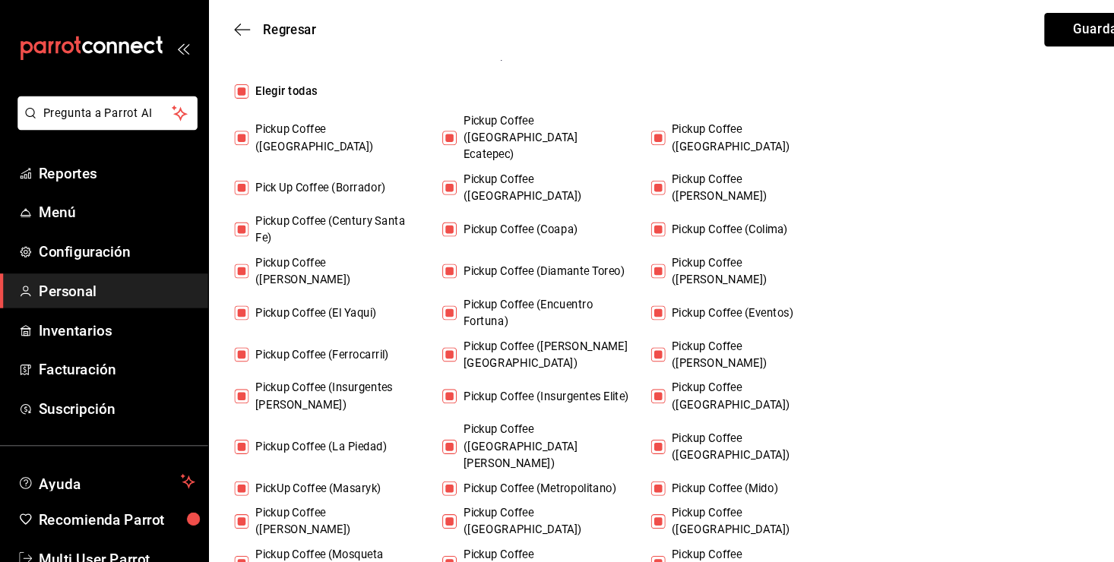
checkbox input "false"
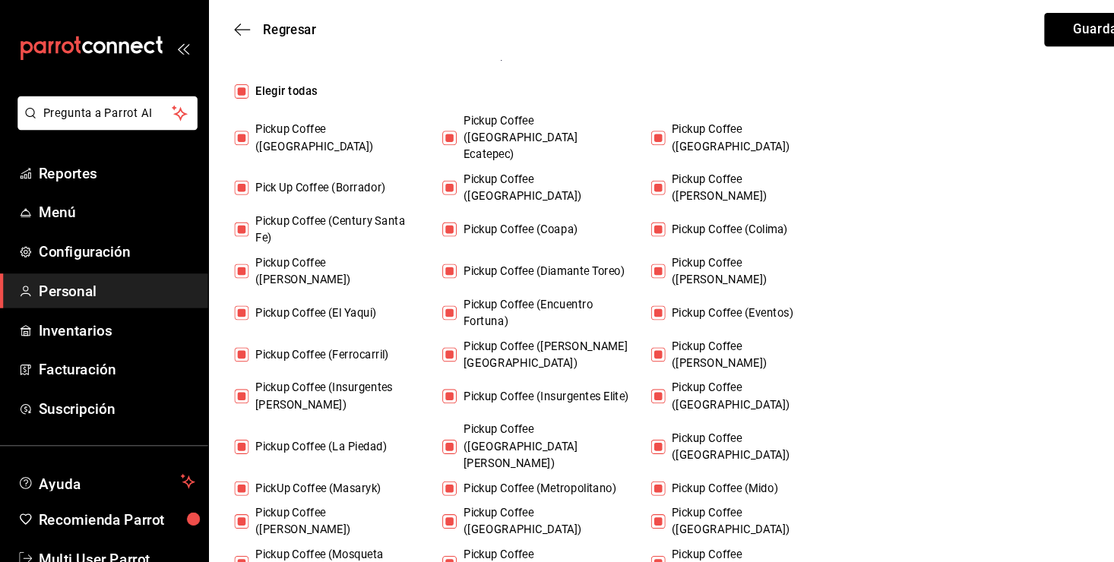
checkbox input "false"
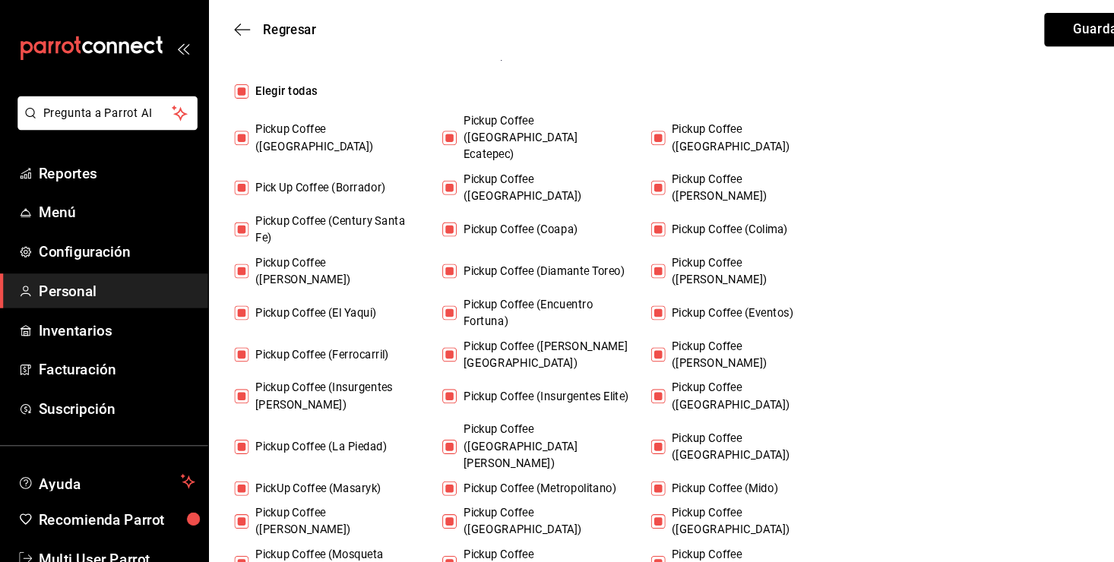
checkbox input "false"
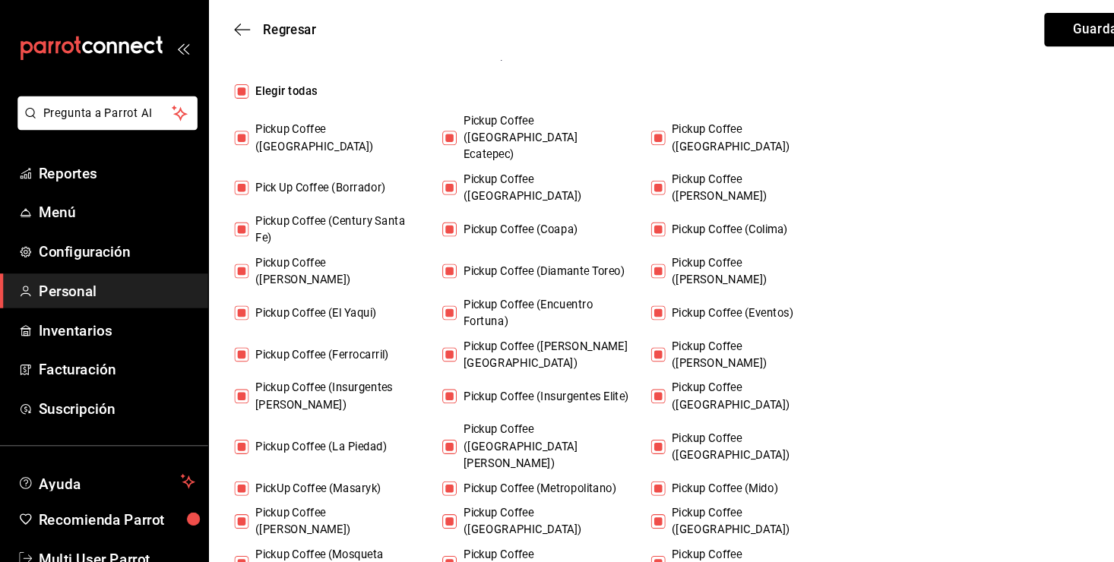
checkbox input "false"
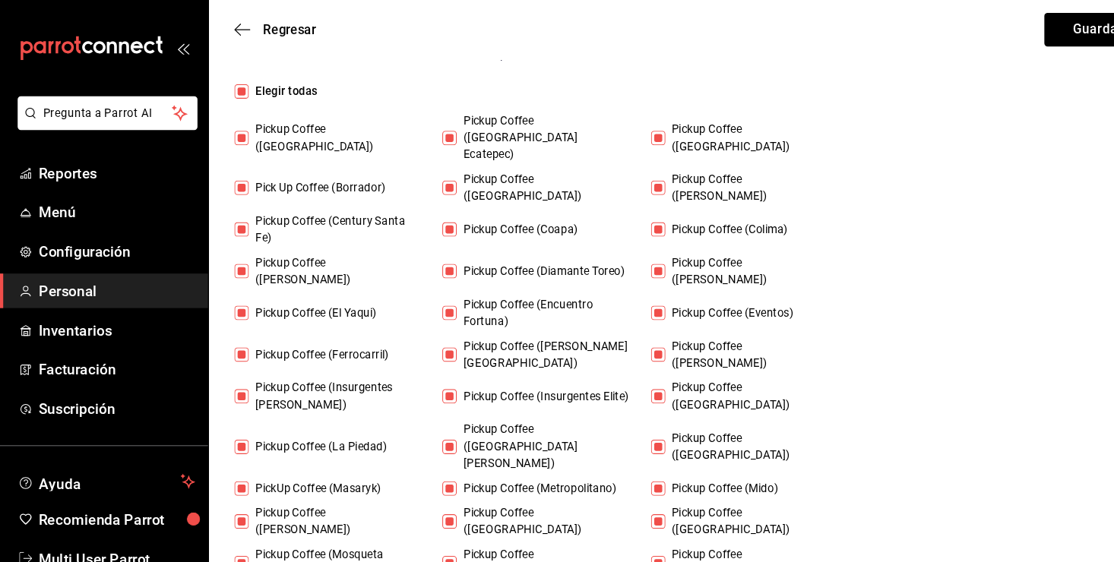
checkbox input "false"
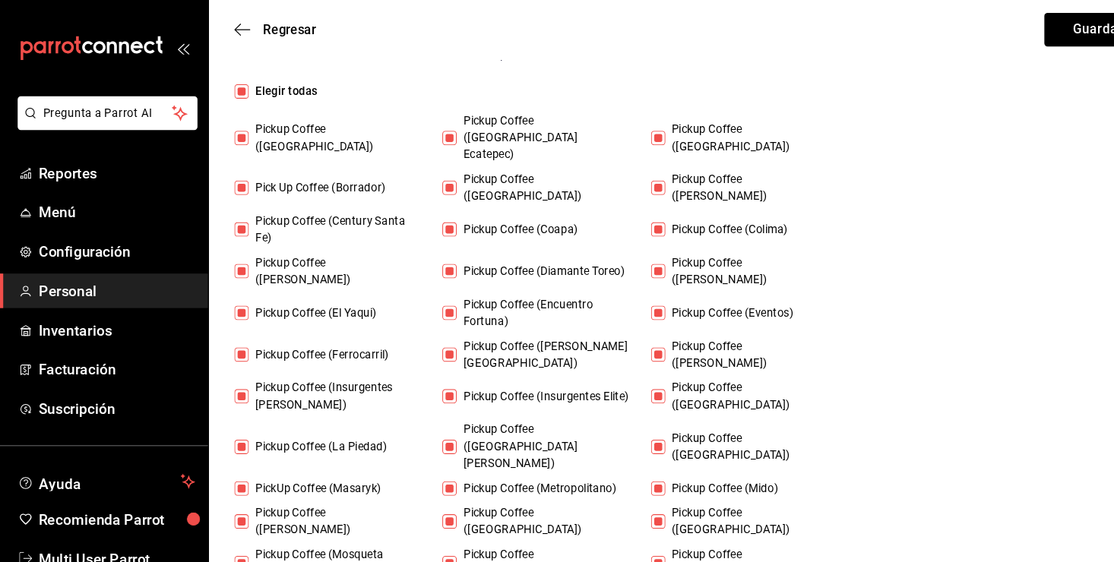
checkbox input "false"
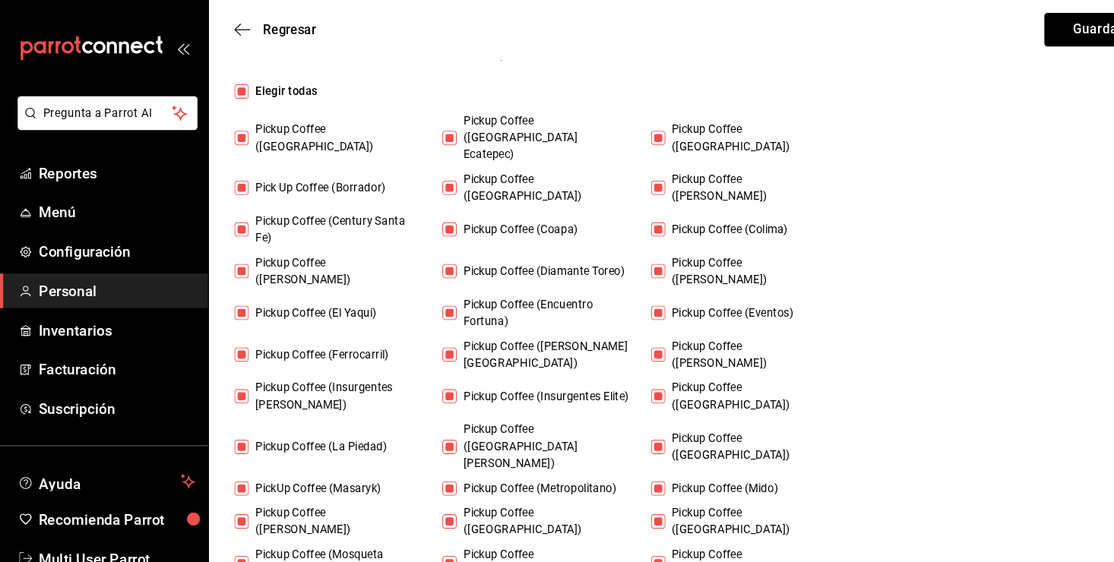
checkbox input "false"
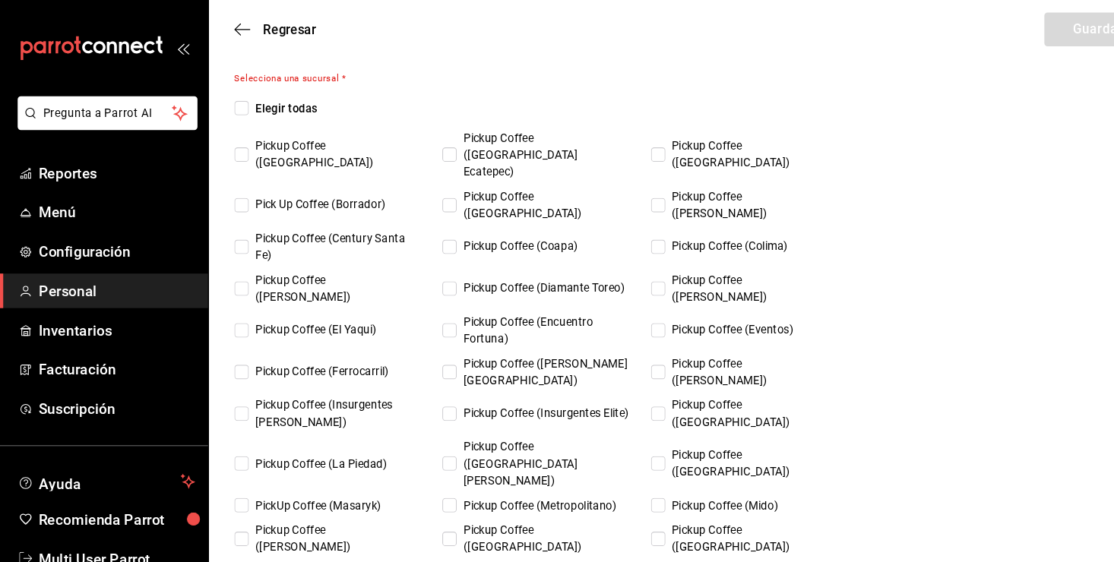
scroll to position [979, 0]
click at [621, 473] on input "Pickup Coffee (Mido)" at bounding box center [623, 480] width 14 height 14
checkbox input "true"
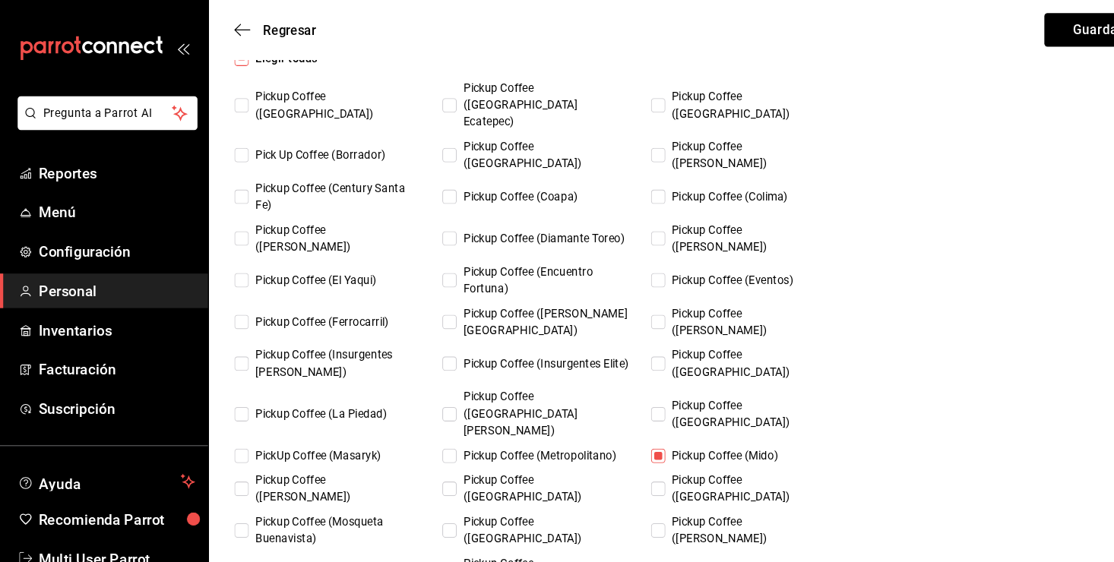
scroll to position [1001, 0]
click at [622, 259] on input "Pickup Coffee (Eventos)" at bounding box center [623, 266] width 14 height 14
checkbox input "true"
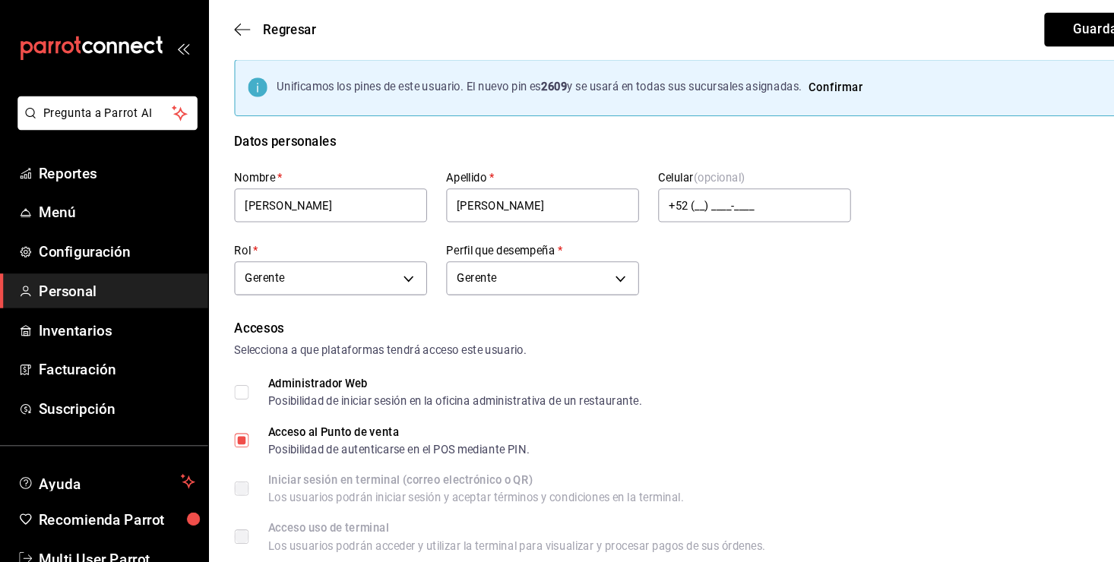
scroll to position [0, 0]
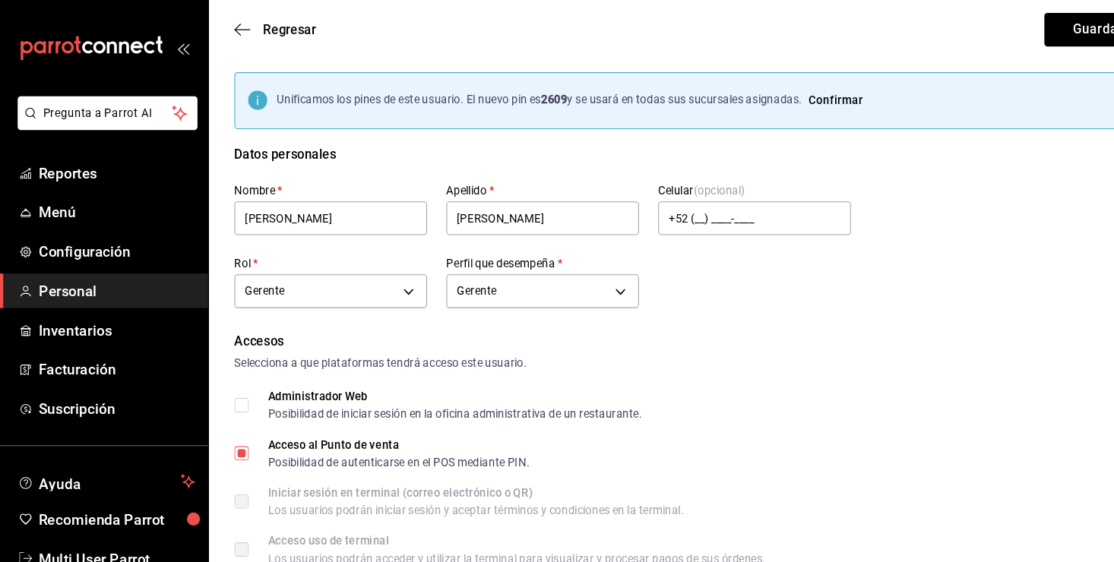
click at [806, 97] on button "Confirmar" at bounding box center [791, 95] width 64 height 28
checkbox input "true"
type input "7166"
checkbox input "true"
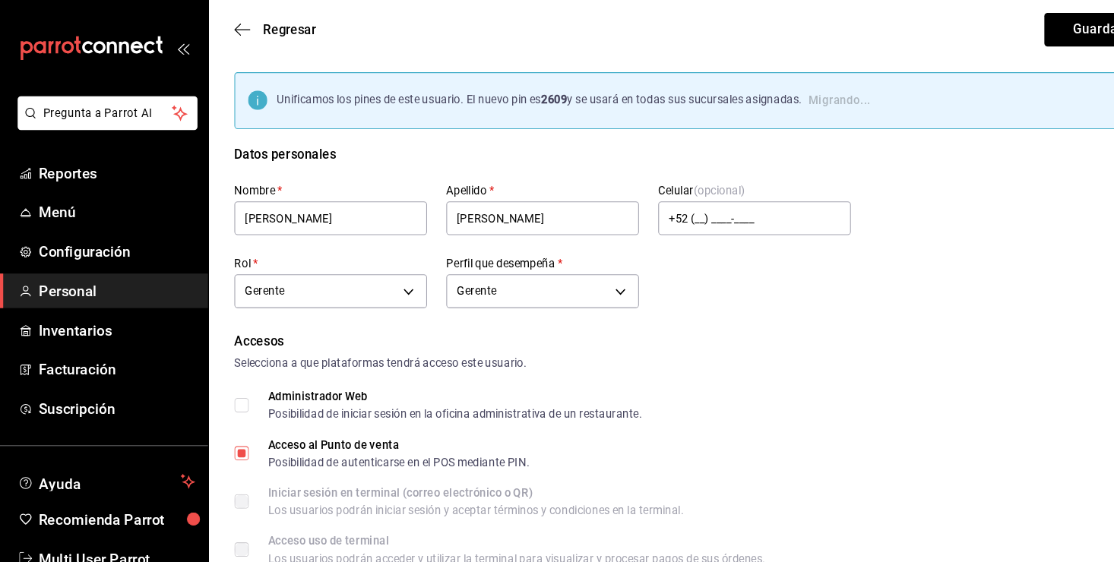
type input "6064945b-533b-4cc3-b78c-c2465d2f0329"
type input "UNDEFINED"
checkbox input "true"
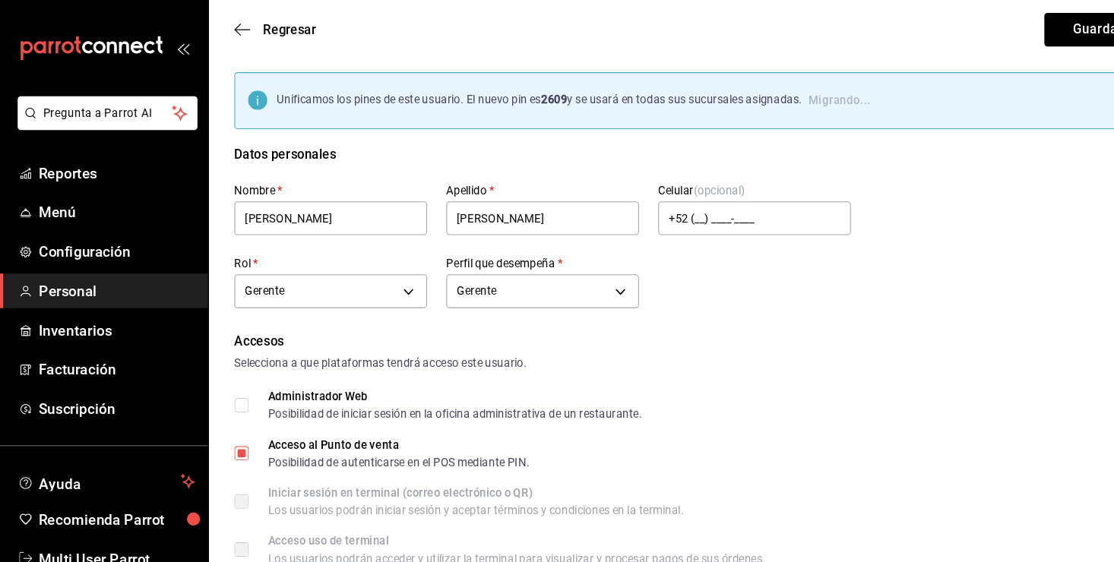
checkbox input "true"
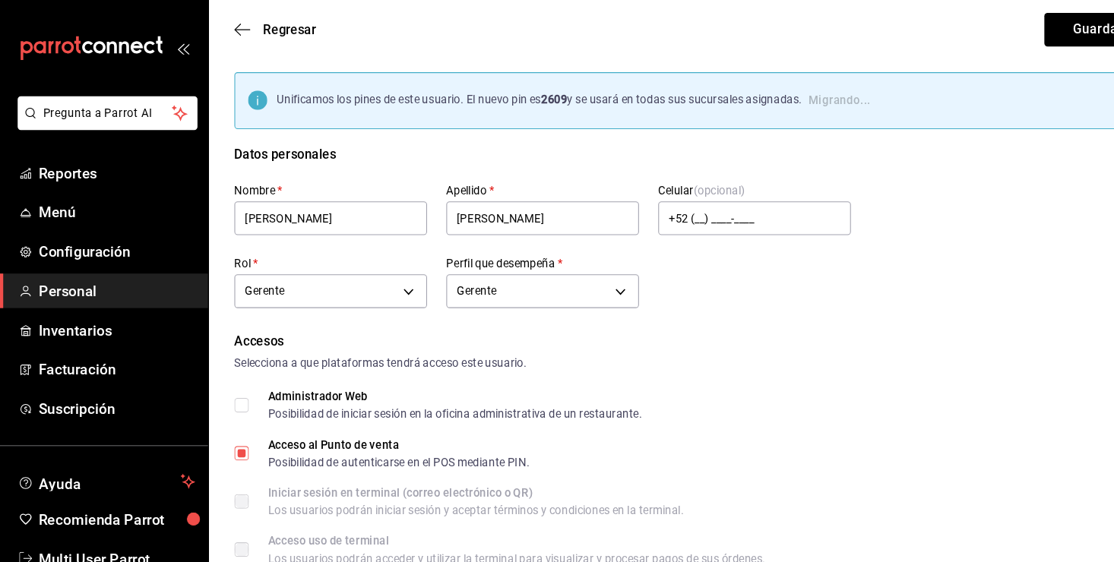
checkbox input "true"
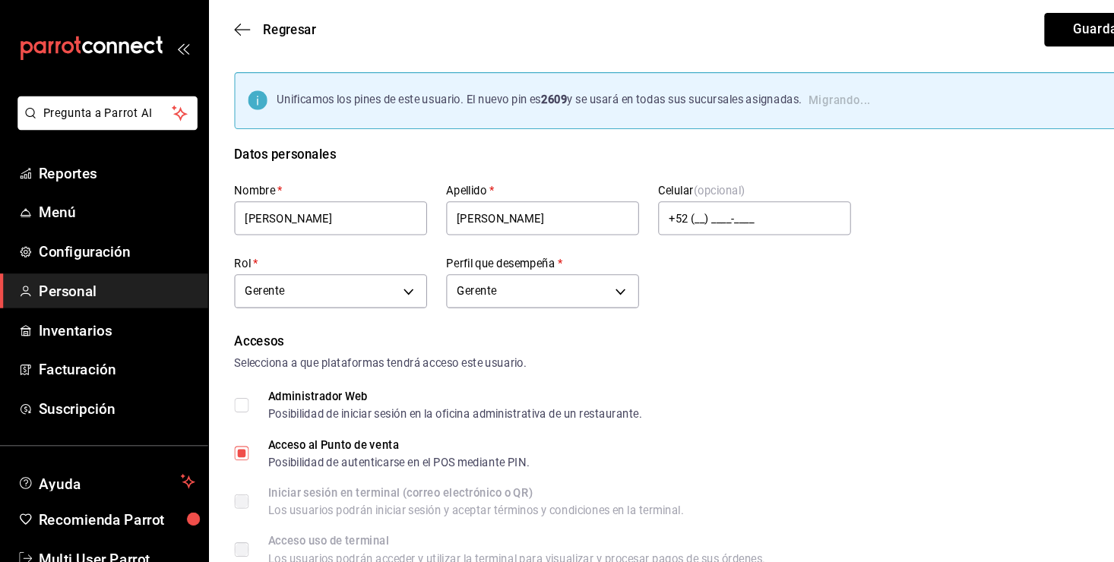
checkbox input "true"
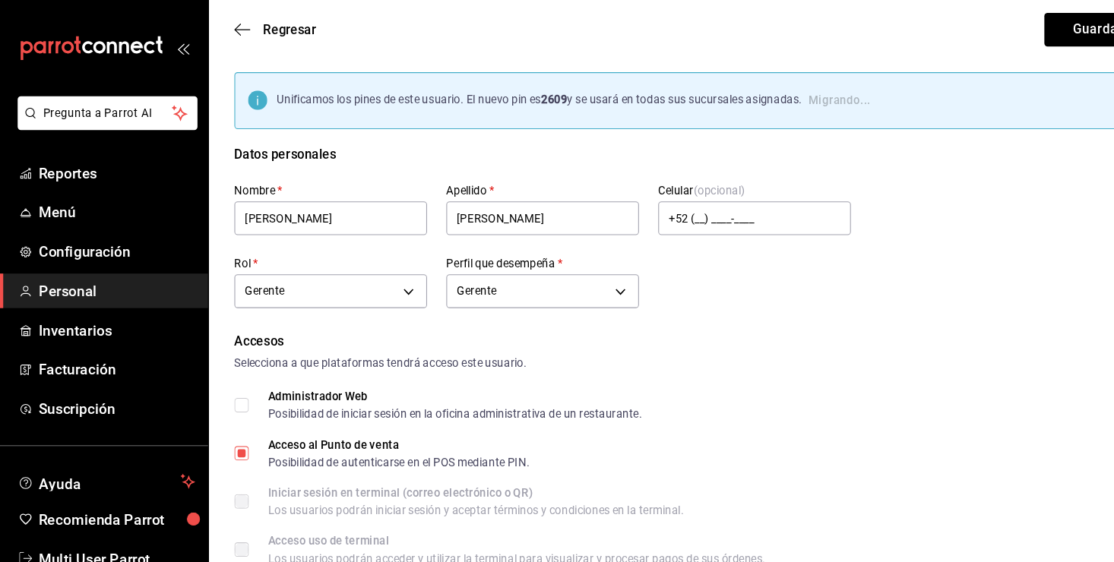
checkbox input "true"
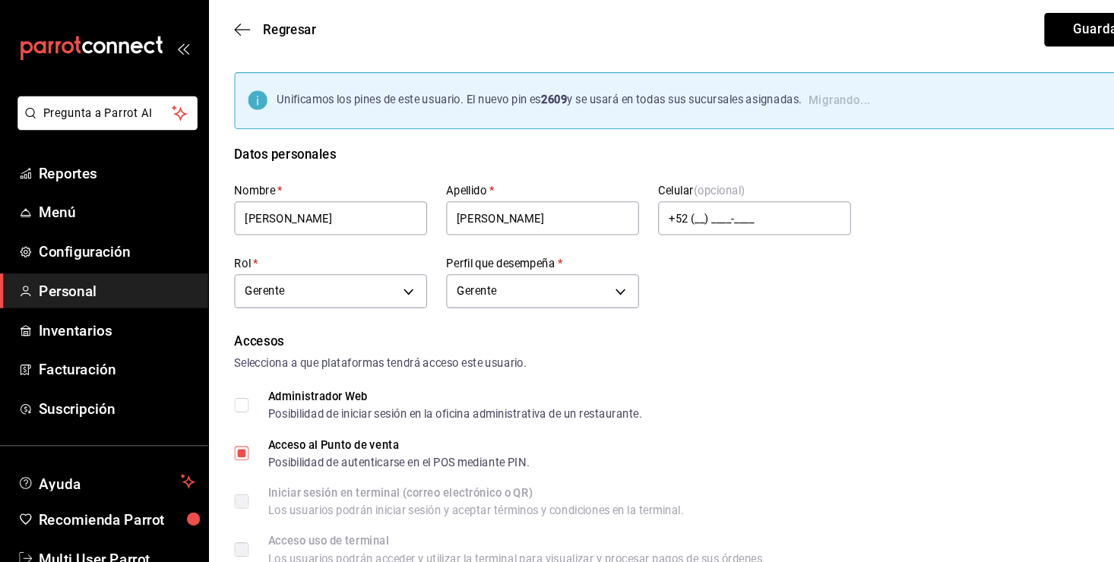
checkbox input "true"
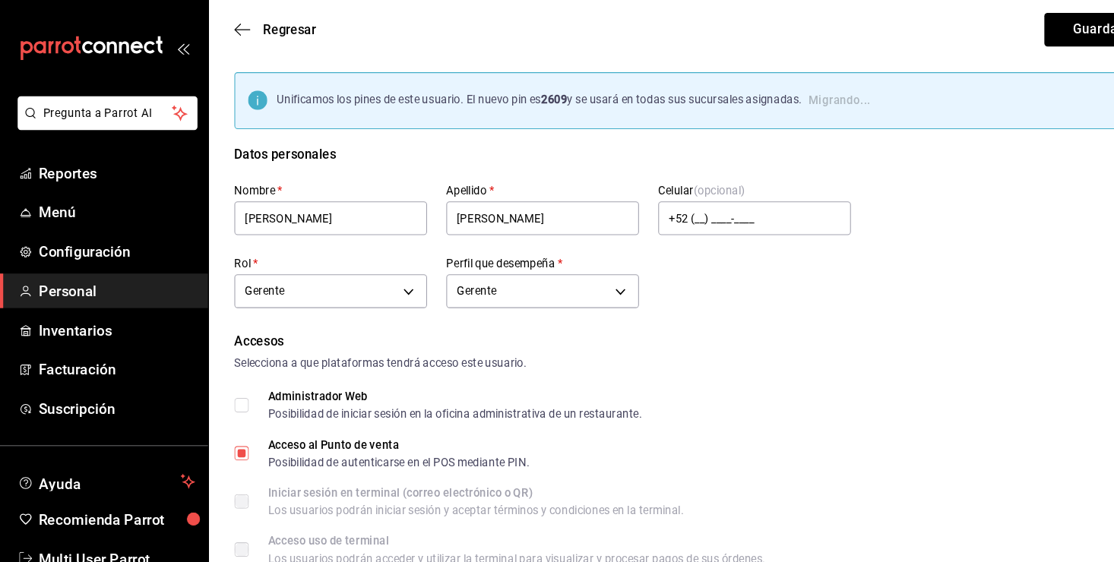
checkbox input "true"
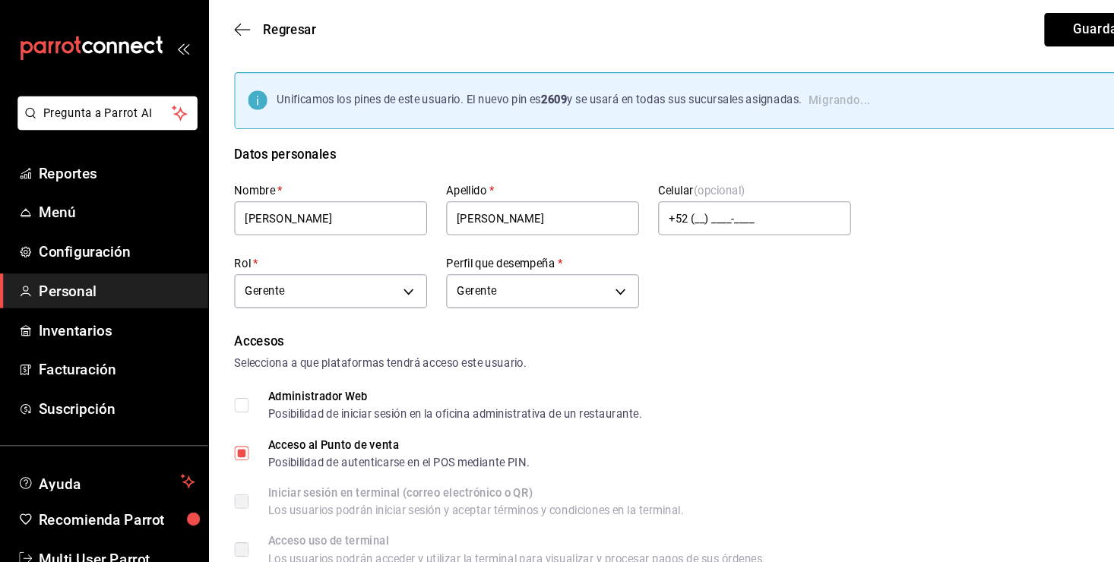
checkbox input "true"
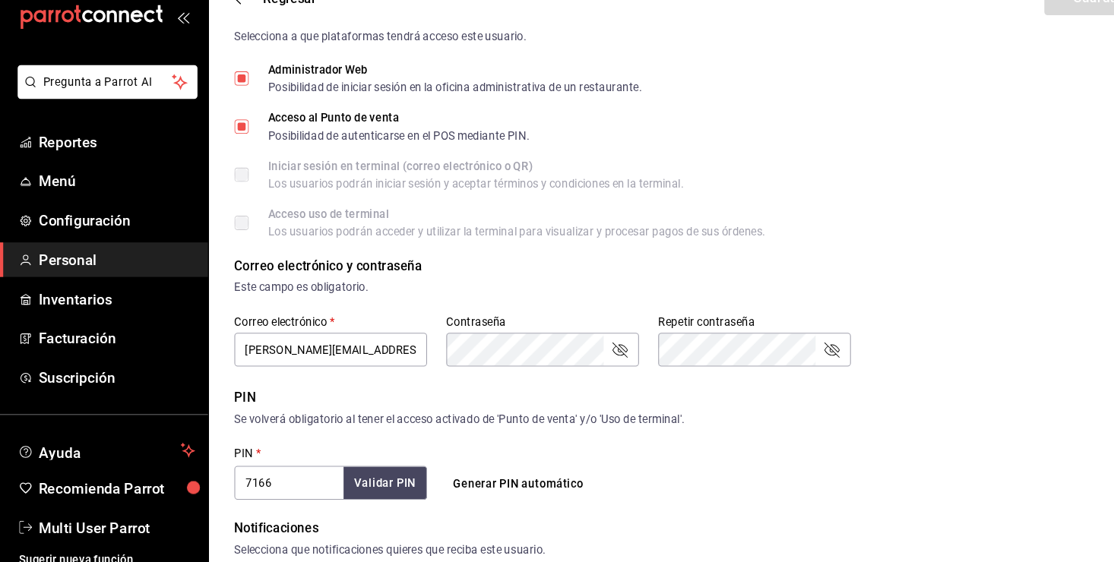
scroll to position [127, 0]
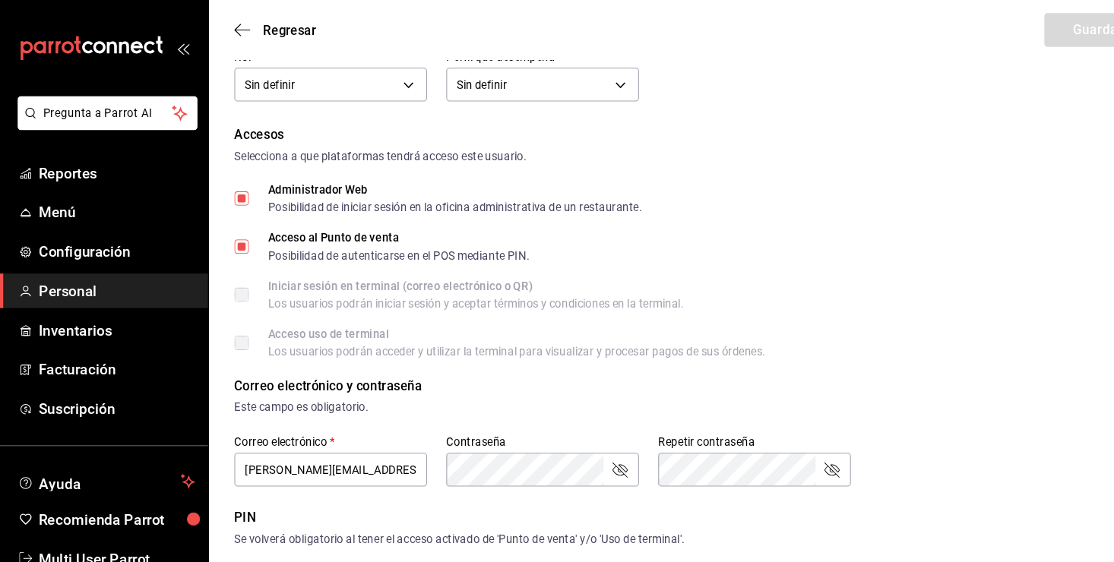
click at [226, 185] on input "Administrador Web Posibilidad de iniciar sesión en la oficina administrativa de…" at bounding box center [229, 188] width 14 height 14
checkbox input "false"
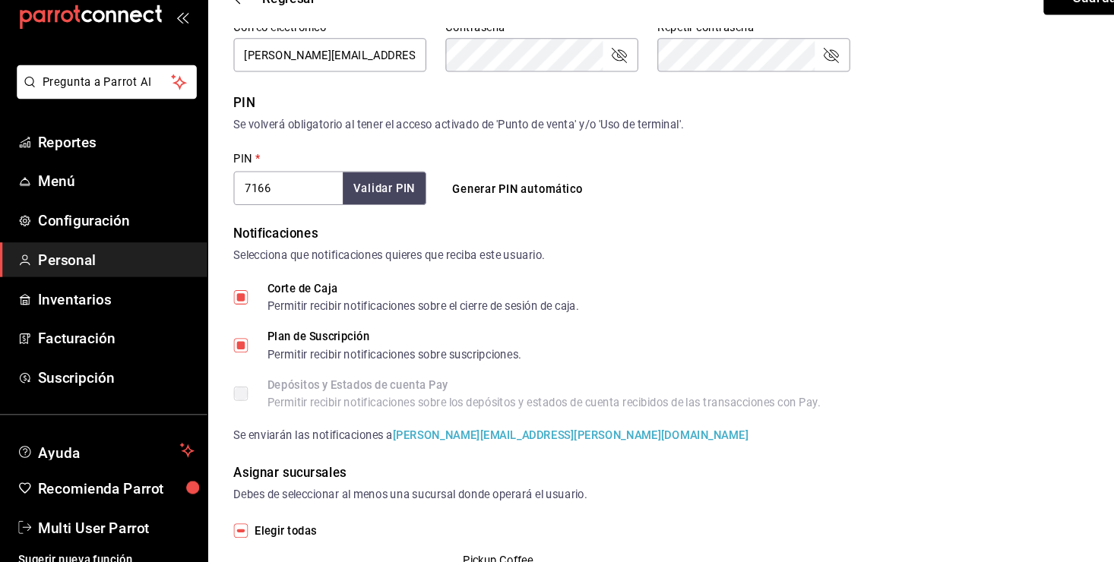
scroll to position [490, 0]
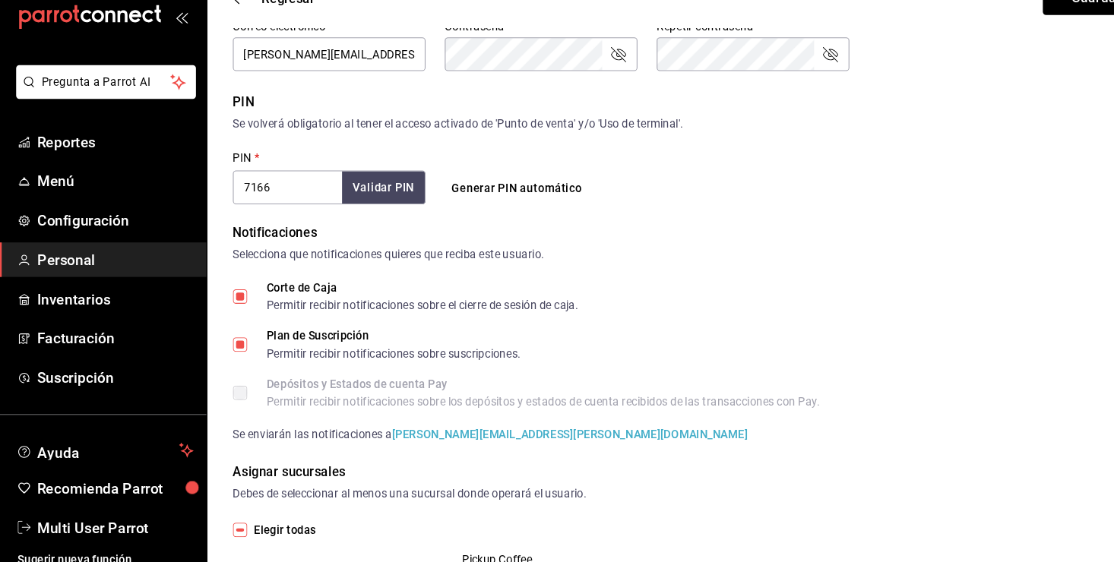
click at [230, 311] on input "Corte de Caja Permitir recibir notificaciones sobre el cierre de sesión de caja." at bounding box center [229, 311] width 14 height 14
checkbox input "false"
click at [229, 356] on input "Plan de Suscripción Permitir recibir notificaciones sobre suscripciones." at bounding box center [229, 357] width 14 height 14
checkbox input "false"
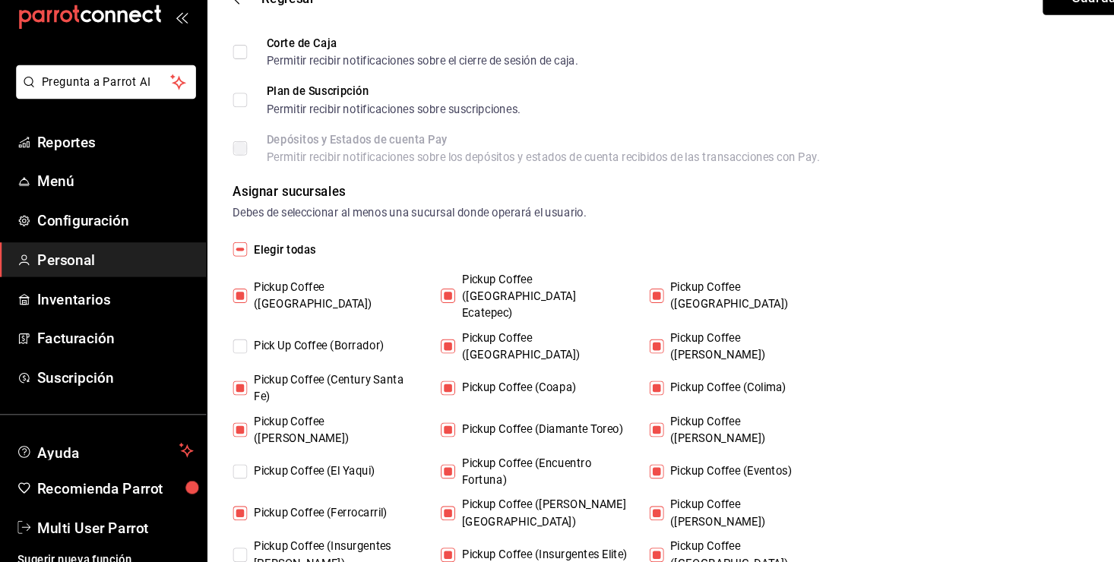
scroll to position [885, 0]
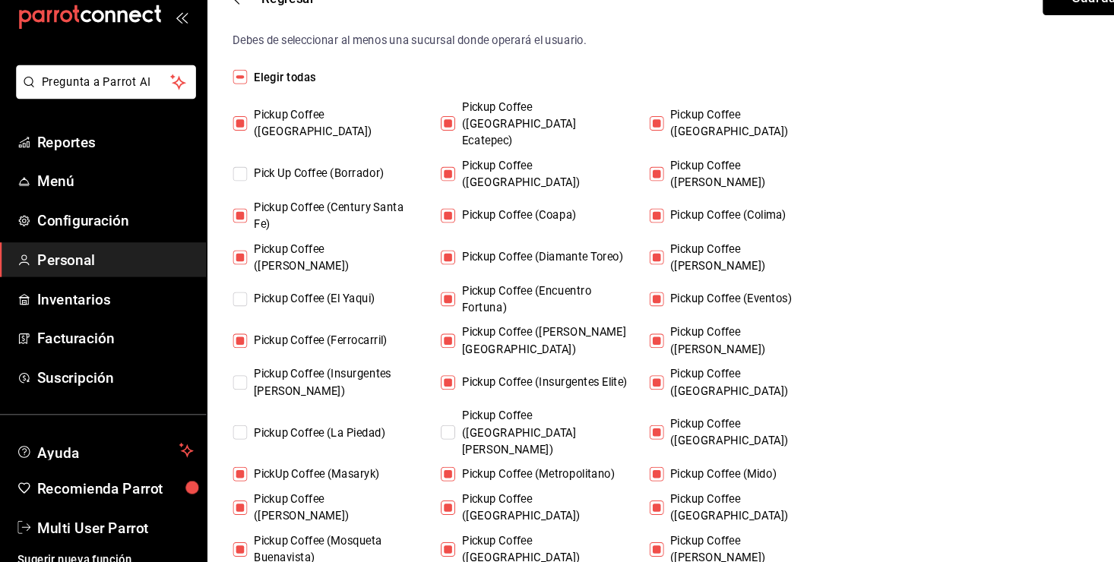
click at [227, 107] on input "Elegir todas" at bounding box center [229, 103] width 14 height 14
checkbox input "true"
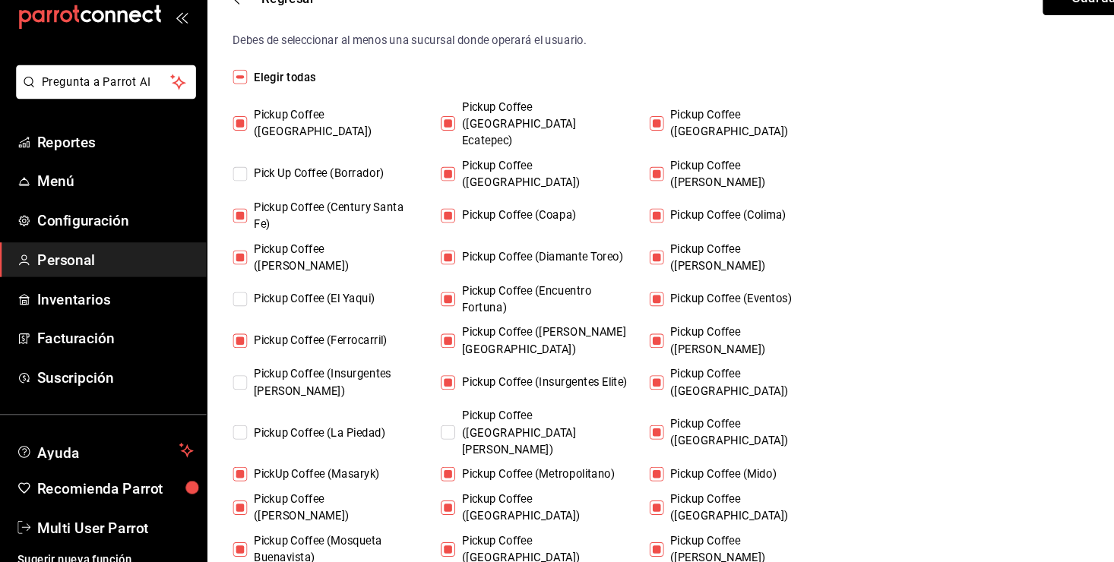
checkbox input "true"
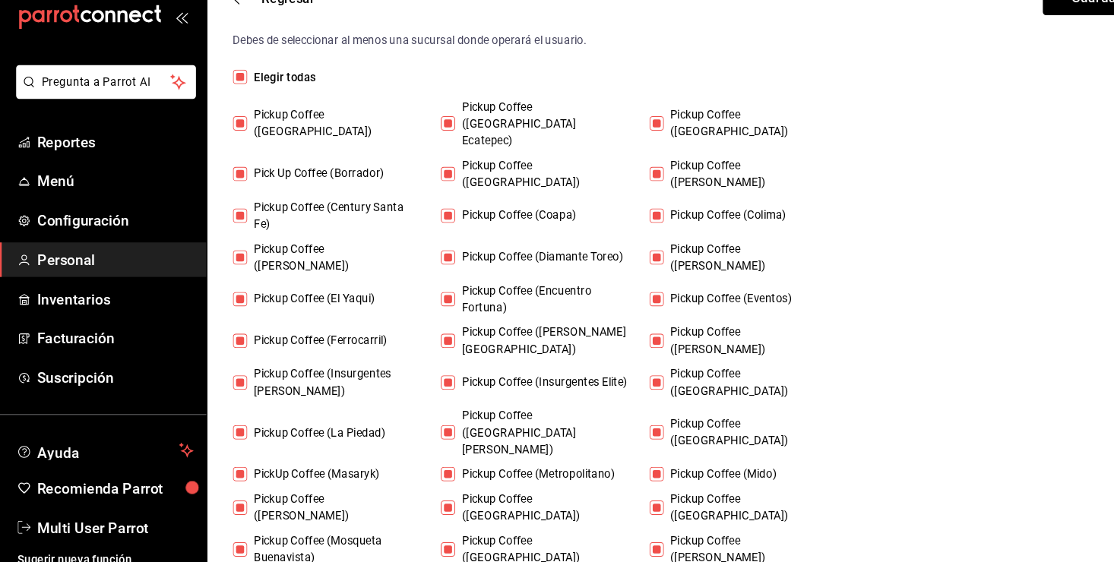
click at [227, 107] on input "Elegir todas" at bounding box center [229, 103] width 14 height 14
checkbox input "false"
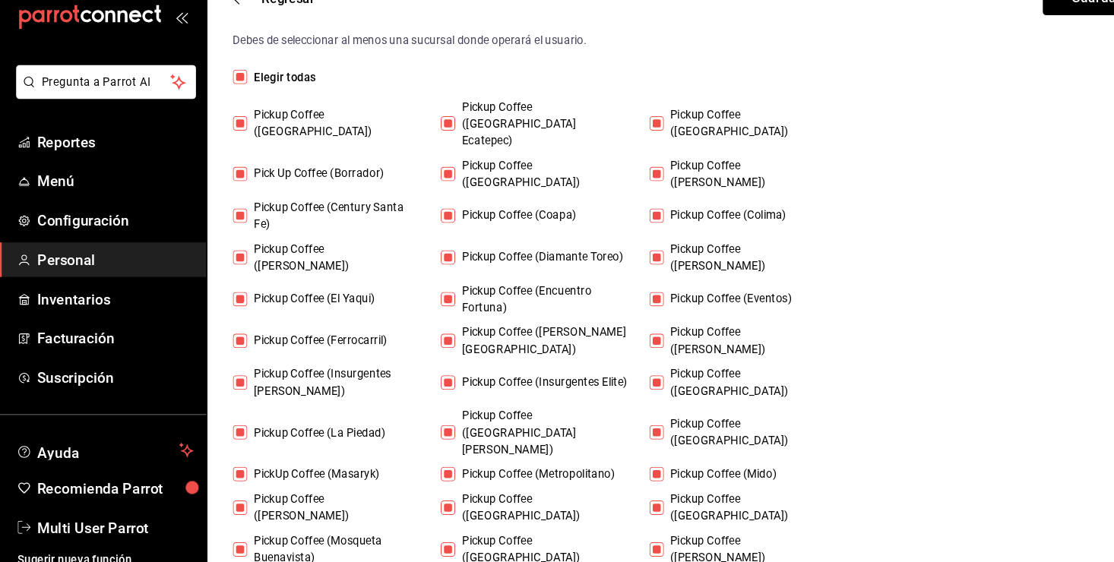
checkbox input "false"
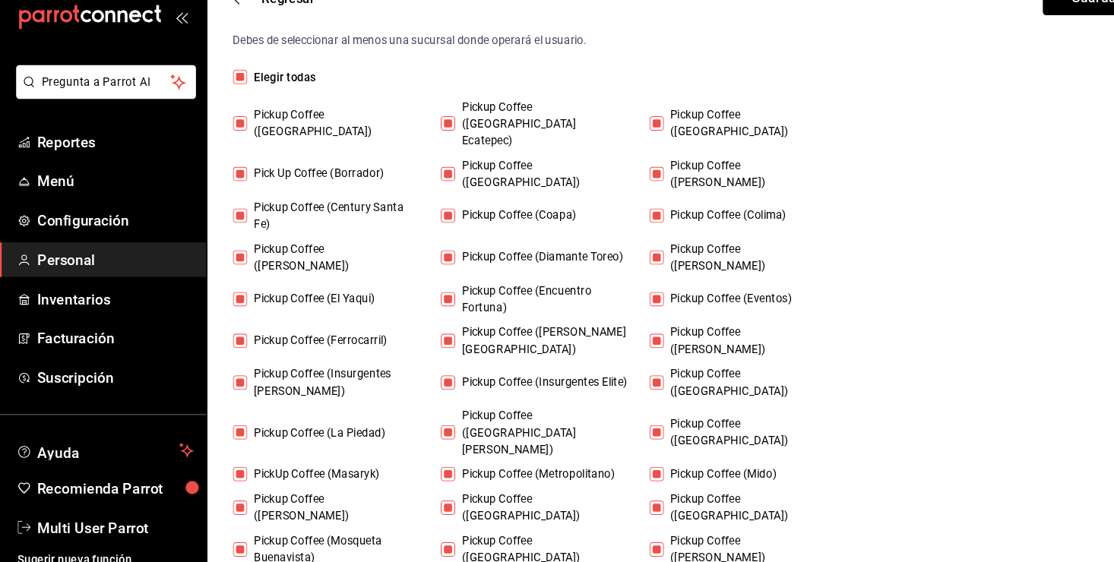
checkbox input "false"
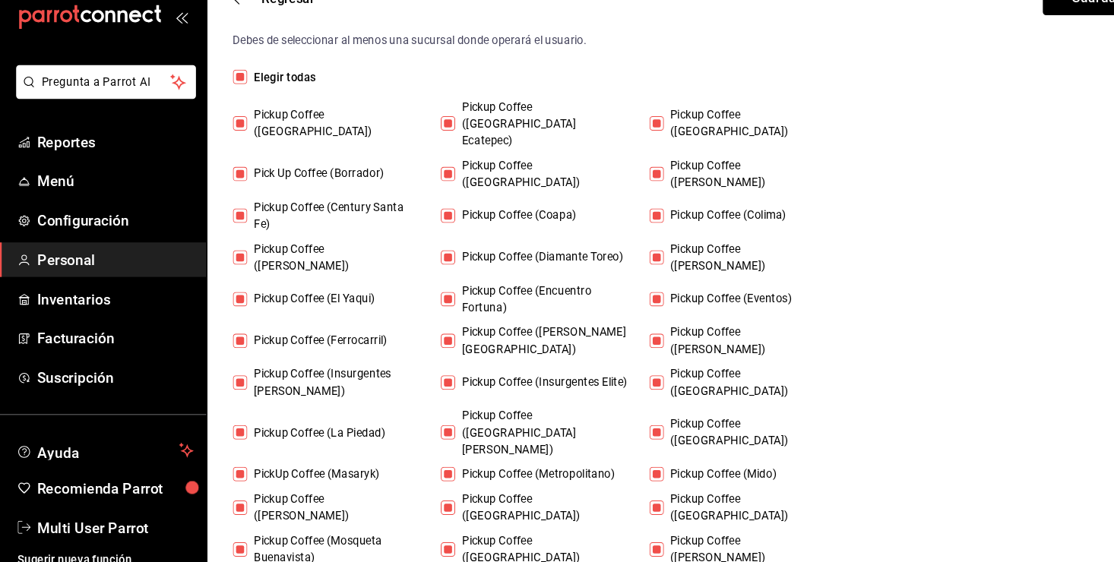
checkbox input "false"
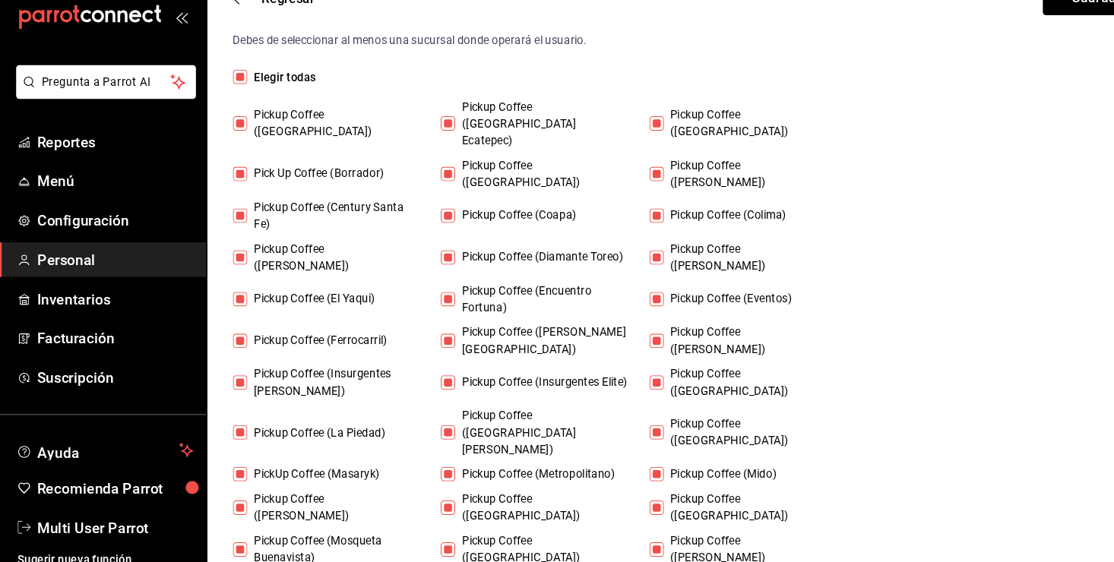
checkbox input "false"
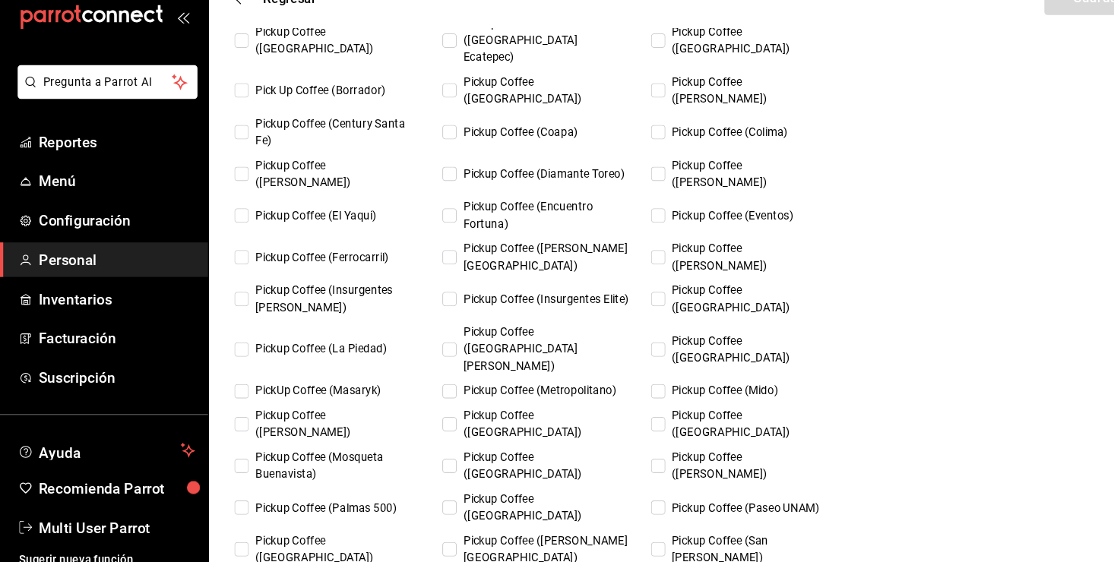
scroll to position [991, 0]
click at [623, 393] on input "Pickup Coffee (Mido)" at bounding box center [623, 400] width 14 height 14
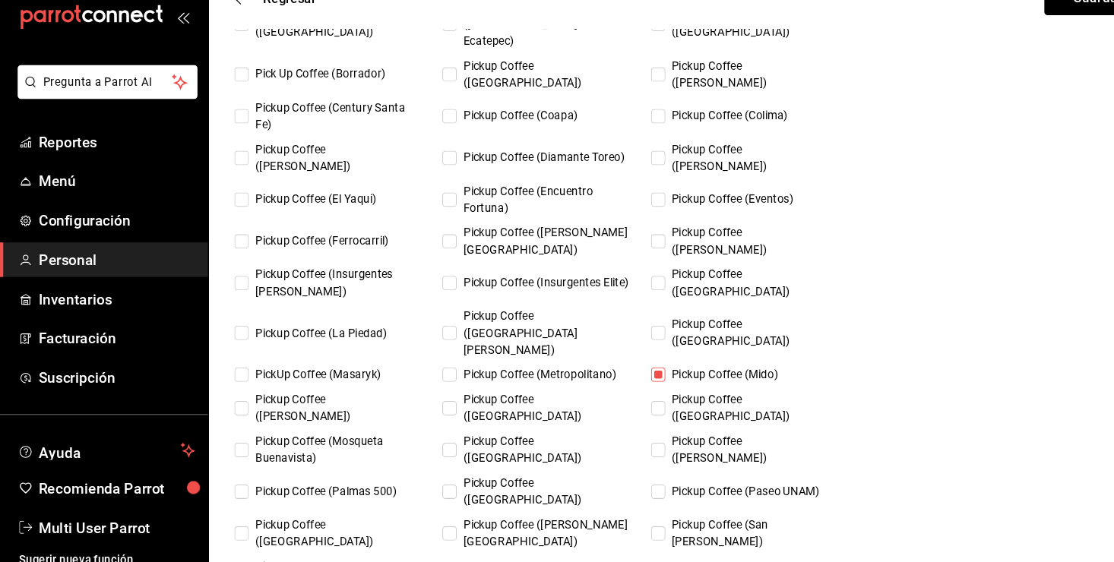
click at [621, 212] on input "Pickup Coffee (Eventos)" at bounding box center [623, 219] width 14 height 14
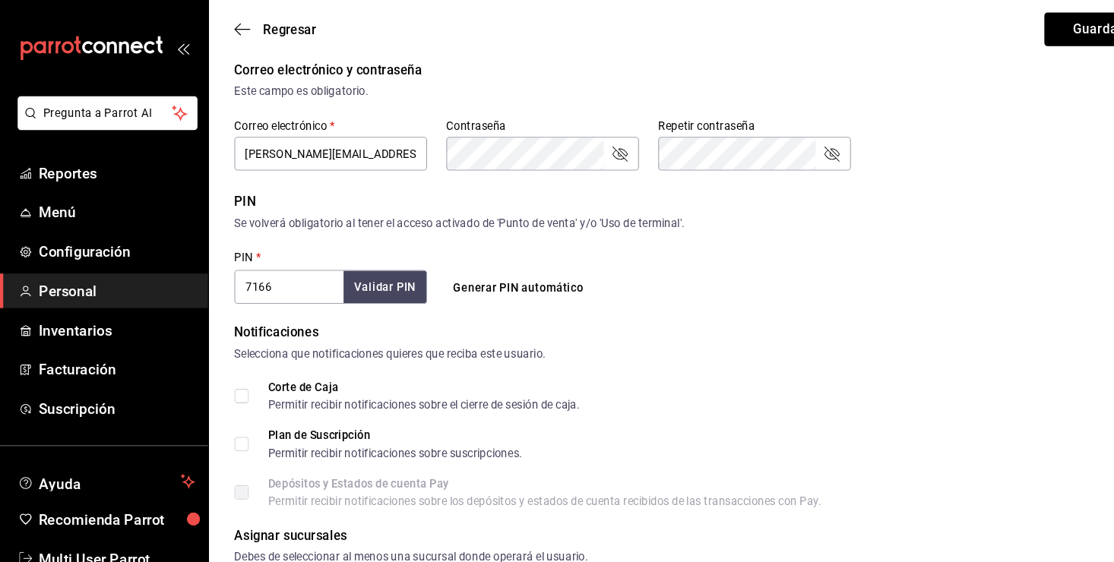
scroll to position [401, 0]
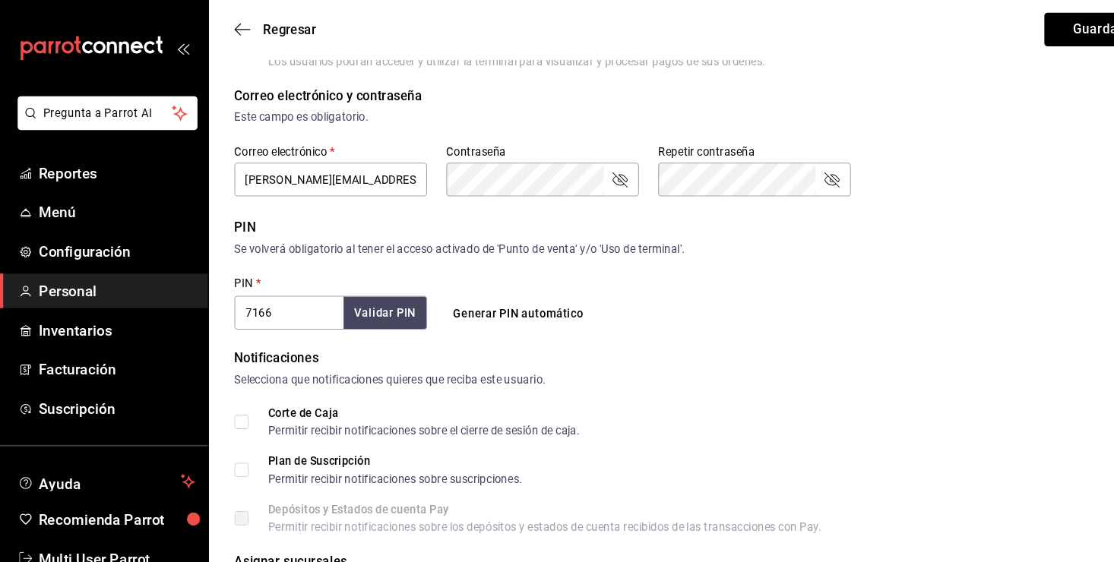
click at [310, 295] on input "7166" at bounding box center [273, 296] width 103 height 32
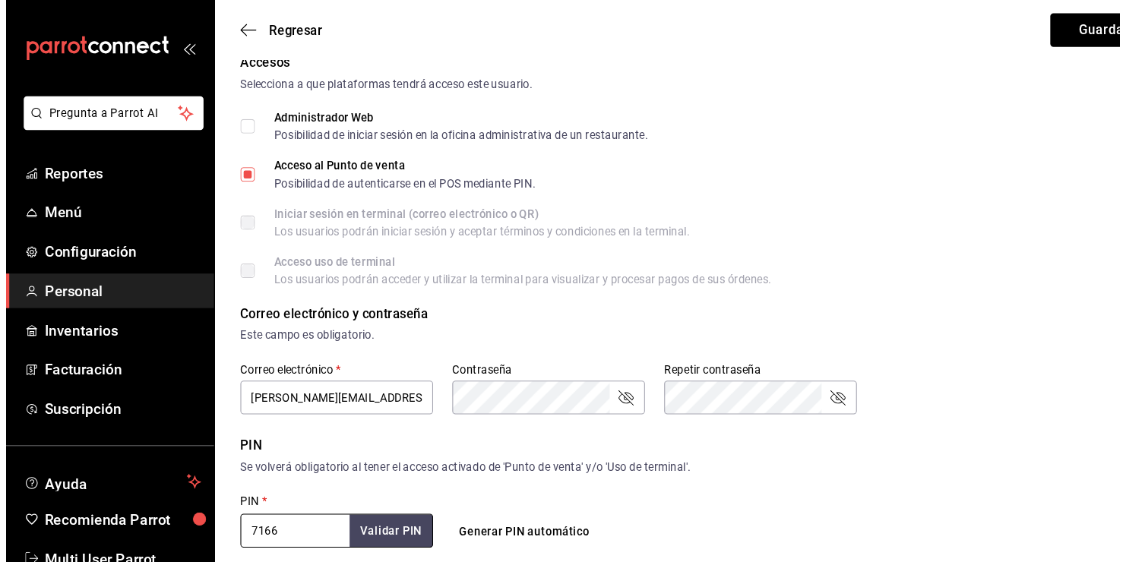
scroll to position [0, 0]
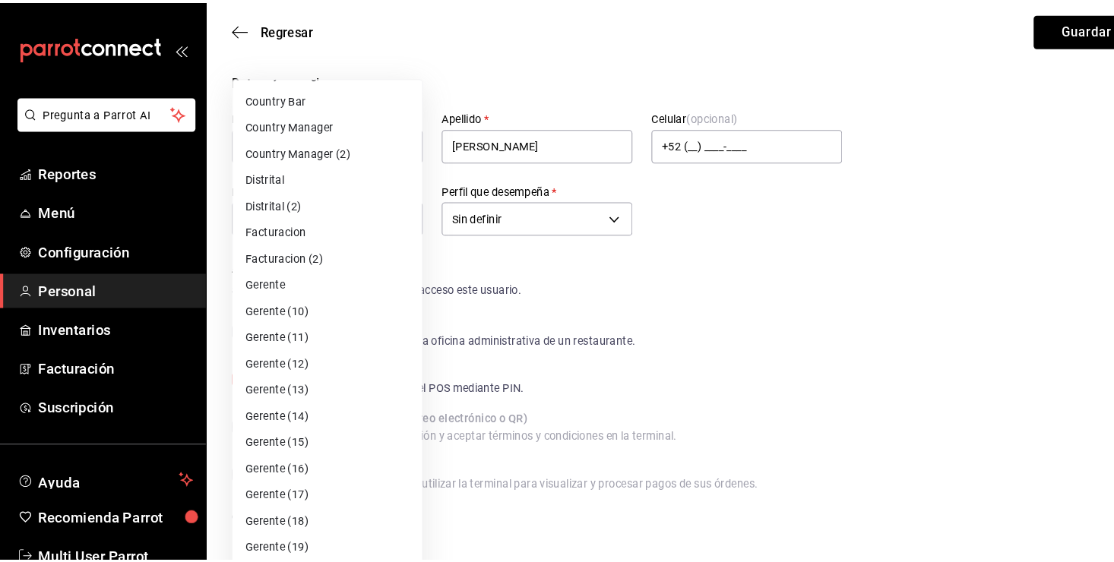
scroll to position [1301, 0]
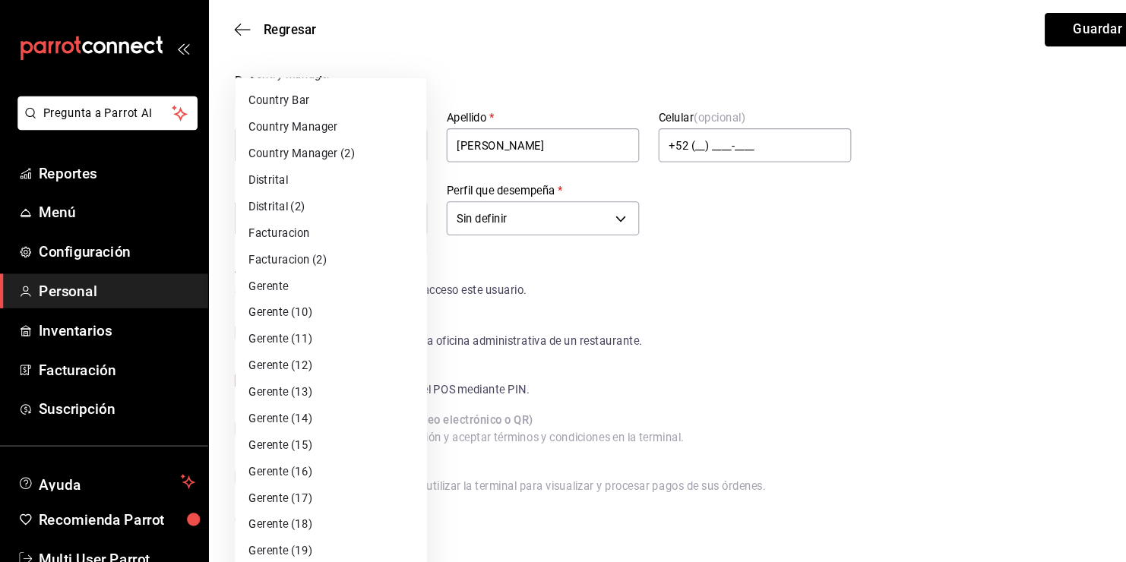
click at [336, 268] on li "Gerente" at bounding box center [313, 270] width 181 height 25
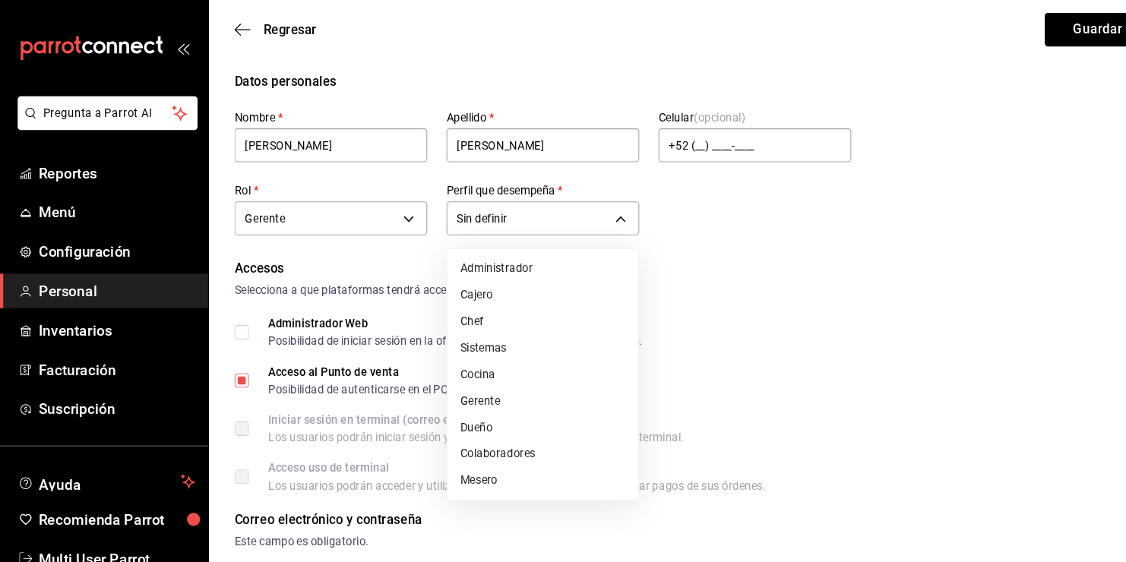
click at [524, 390] on li "Gerente" at bounding box center [513, 379] width 181 height 25
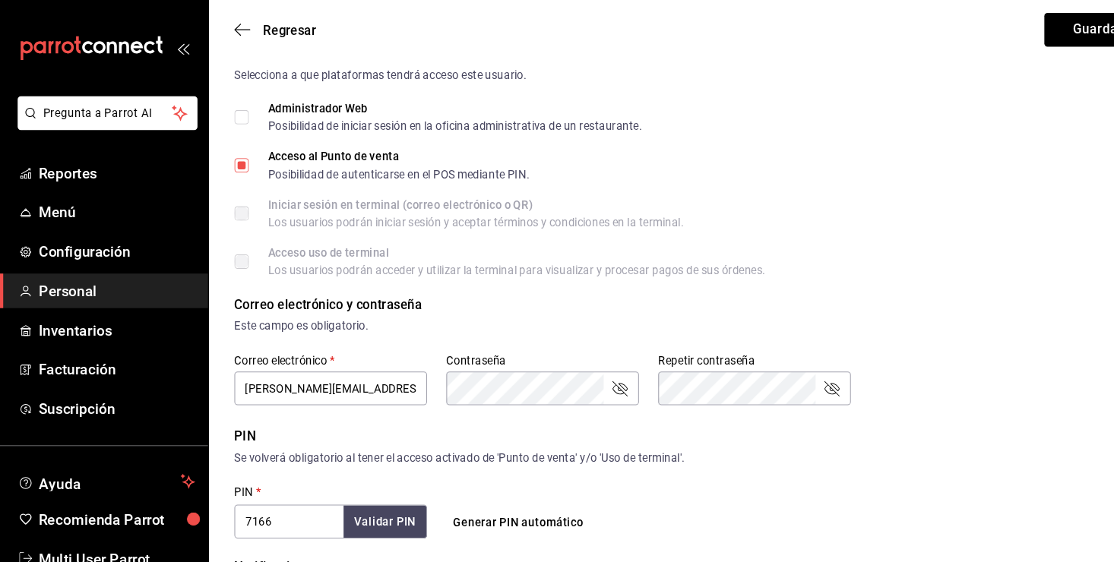
scroll to position [201, 0]
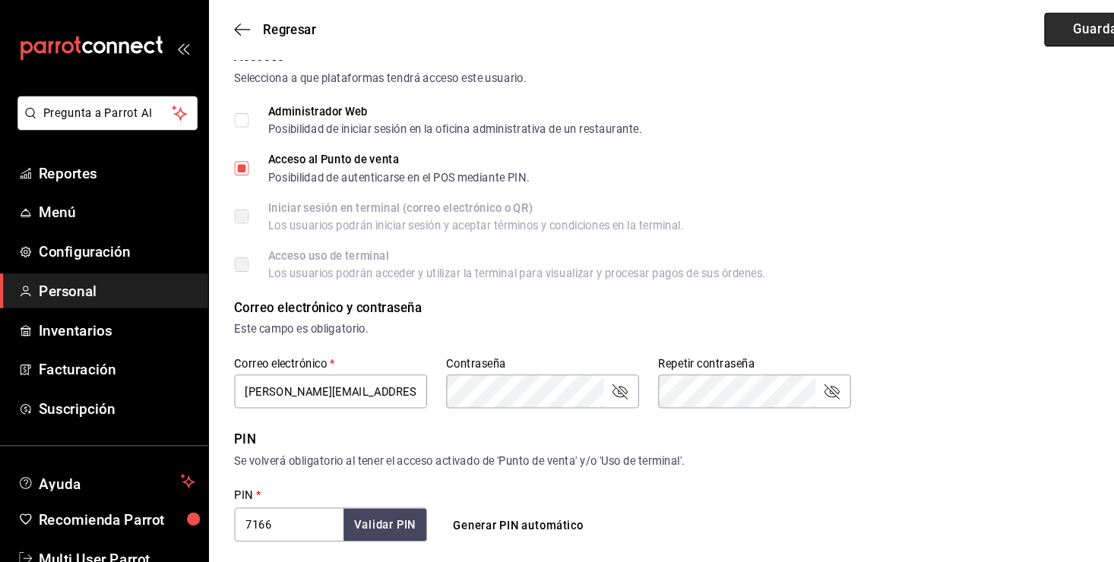
click at [1024, 36] on button "Guardar" at bounding box center [1039, 28] width 101 height 32
